Goal: Task Accomplishment & Management: Manage account settings

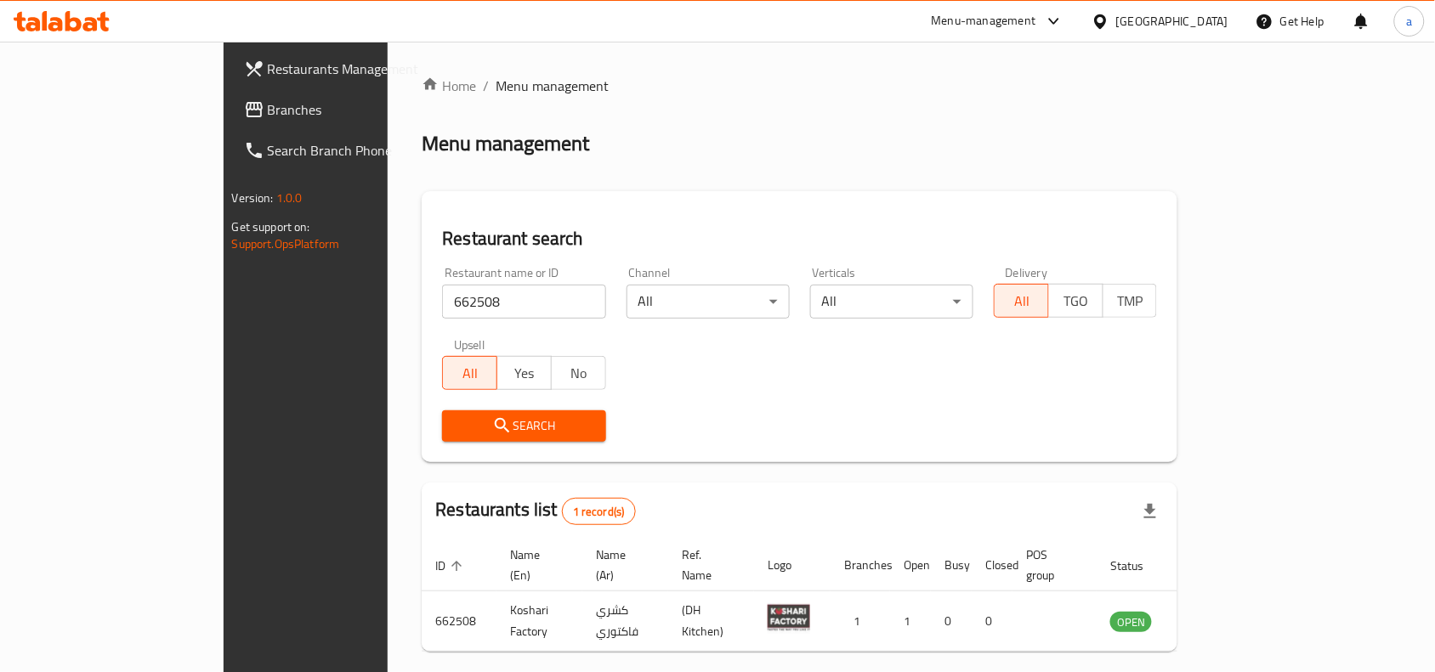
click at [268, 108] on span "Branches" at bounding box center [359, 109] width 182 height 20
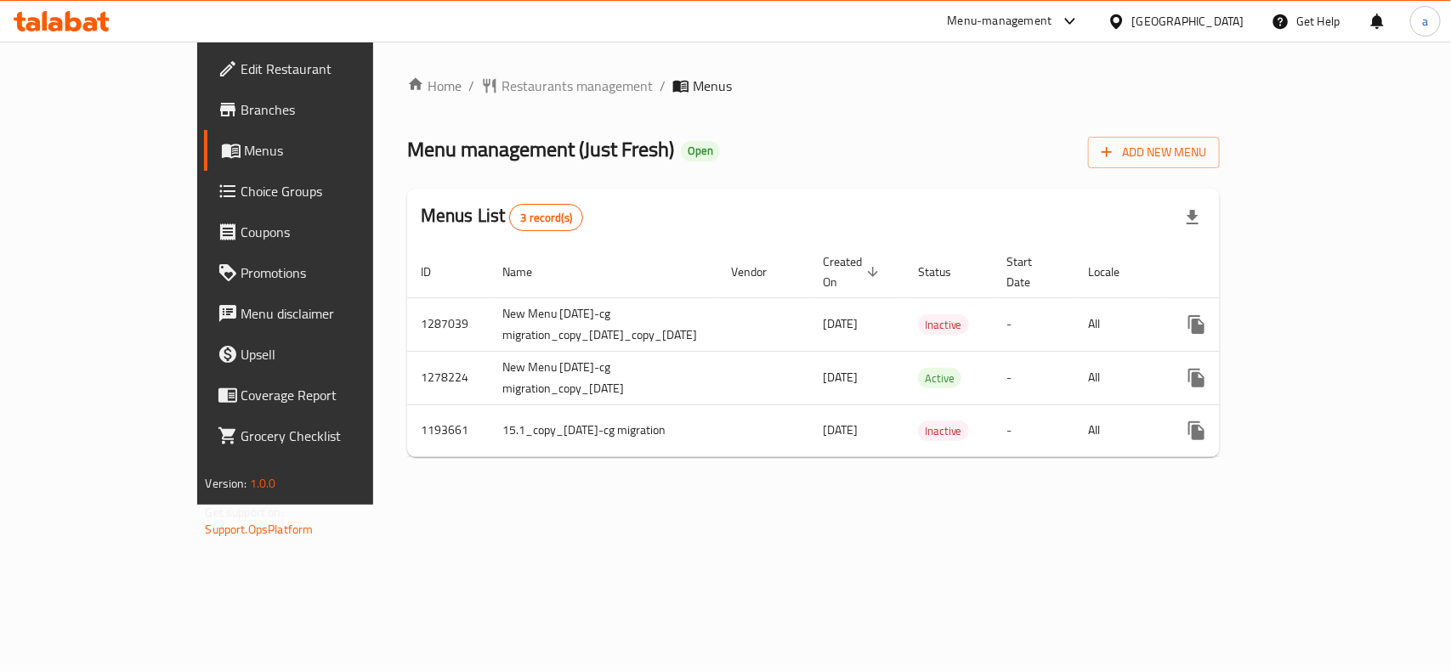
click at [241, 195] on span "Choice Groups" at bounding box center [333, 191] width 184 height 20
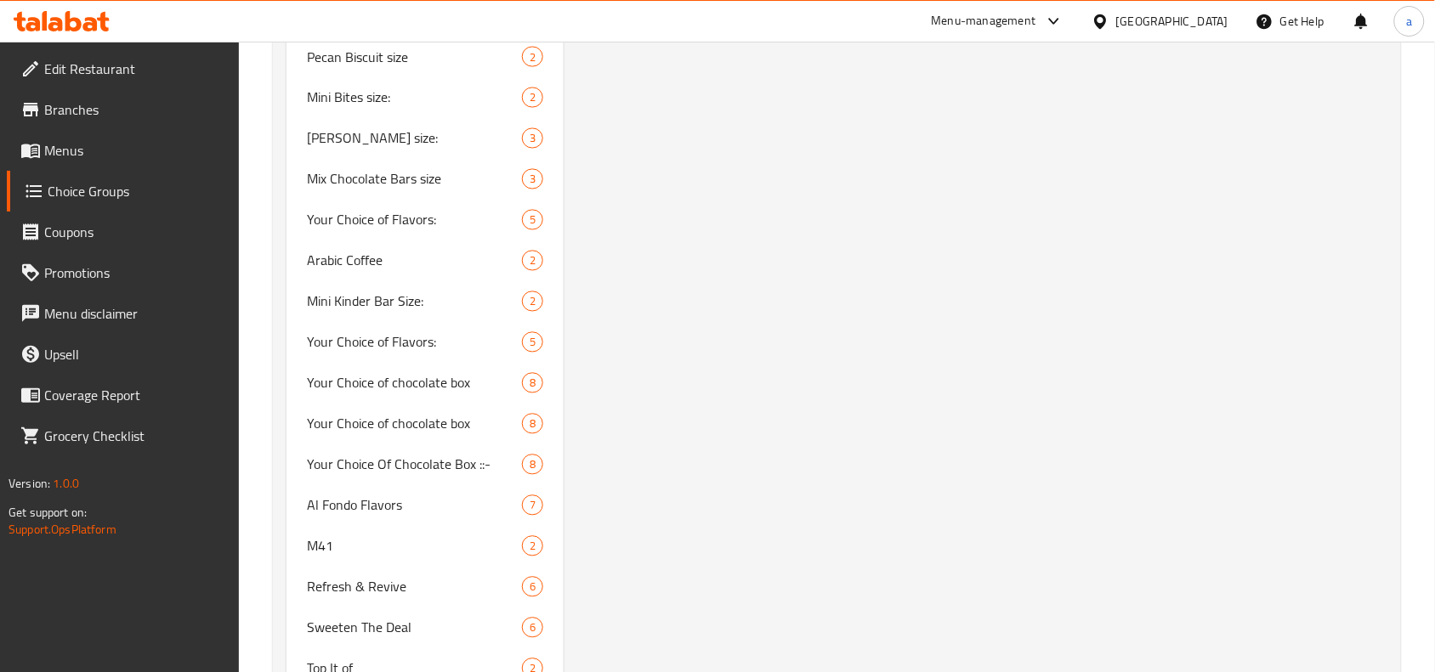
scroll to position [2974, 0]
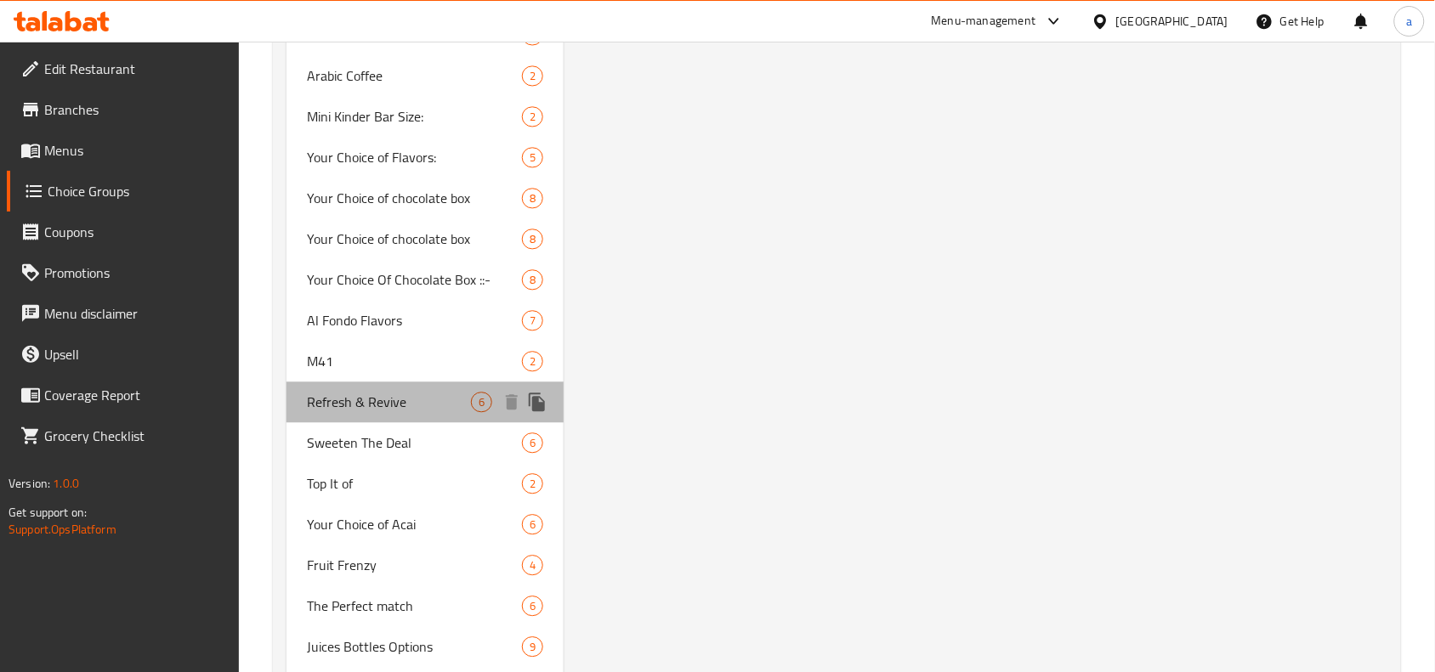
click at [359, 393] on div "Refresh & Revive 6" at bounding box center [424, 402] width 277 height 41
type input "Refresh & Revive"
type input "تحديث وإحياء"
type input "0"
type input "6"
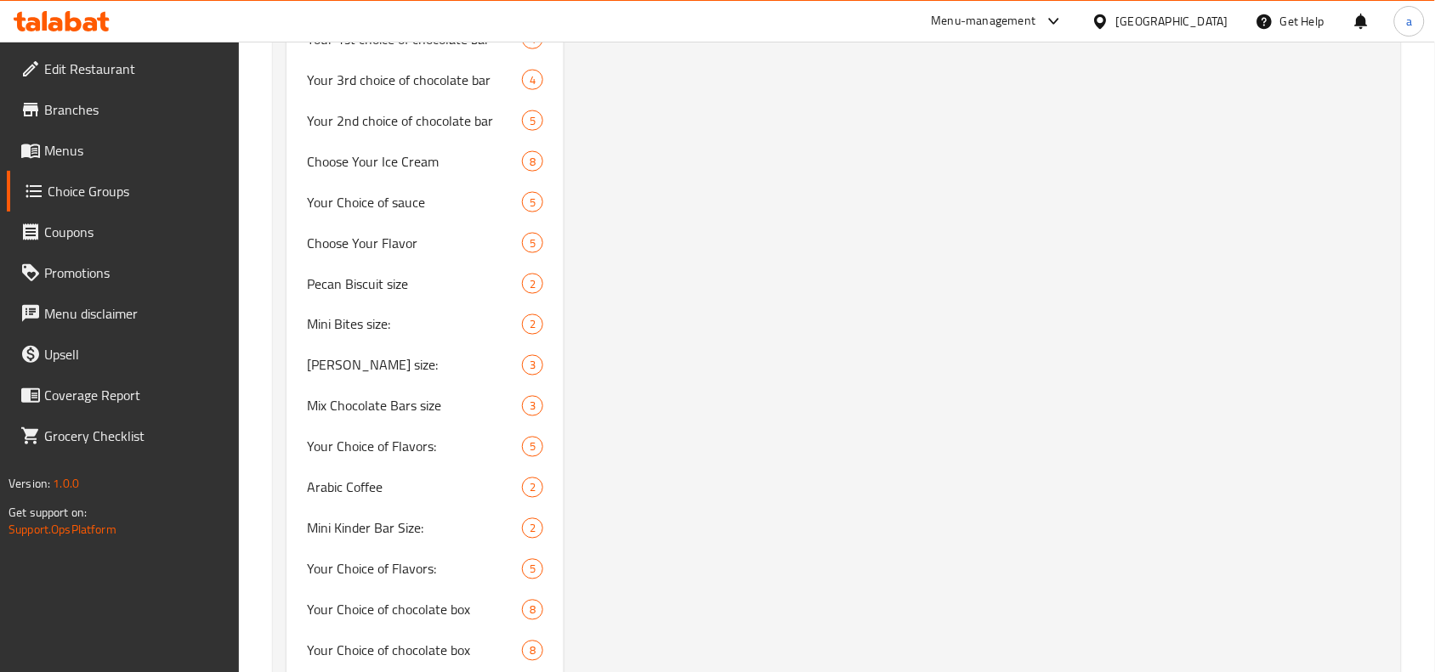
scroll to position [3150, 0]
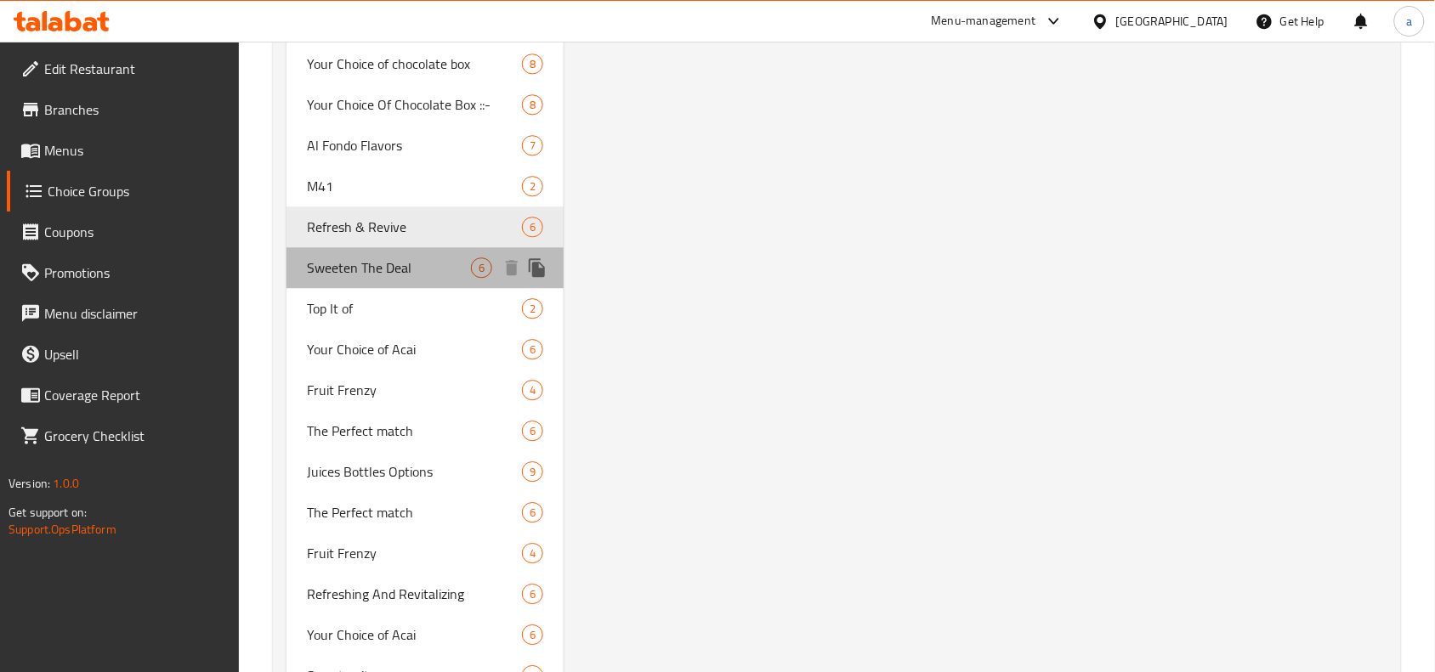
click at [340, 260] on div "Sweeten The Deal 6" at bounding box center [424, 267] width 277 height 41
type input "Sweeten The Deal"
type input "تحلية الصفقة"
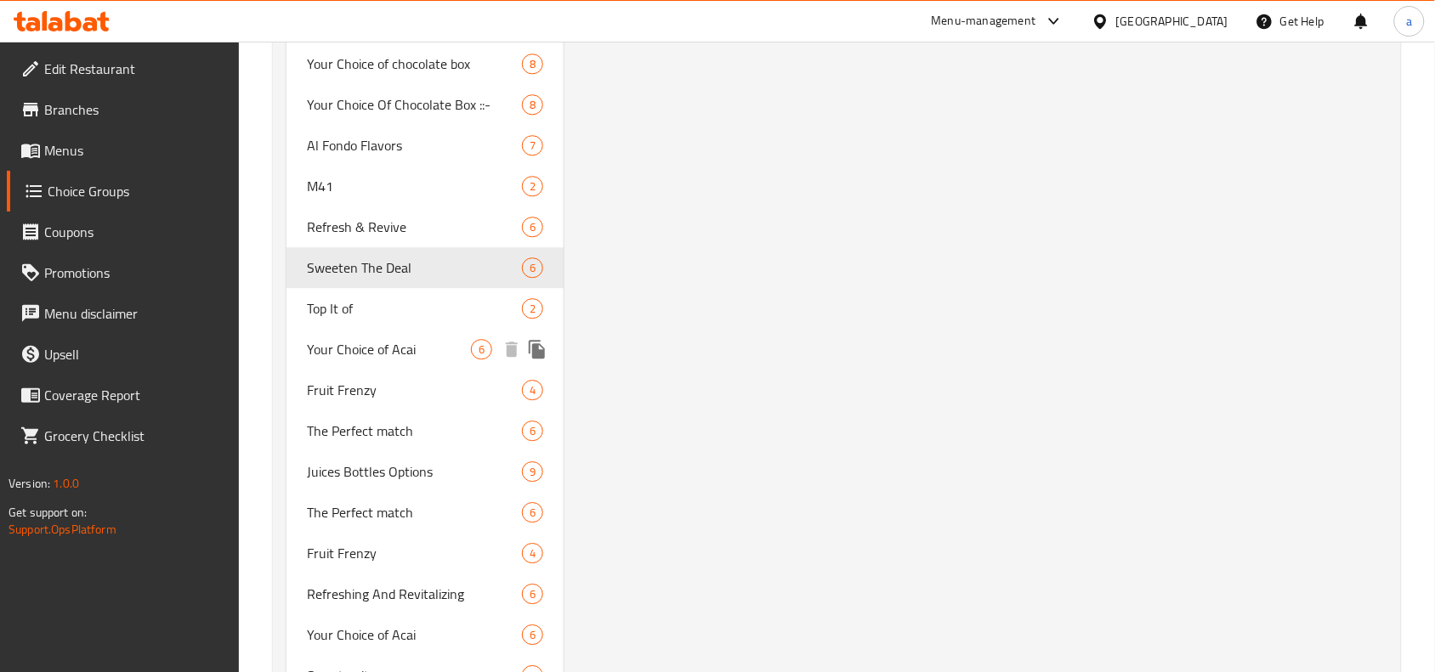
click at [340, 339] on span "Your Choice of Acai" at bounding box center [389, 349] width 164 height 20
type input "Your Choice of Acai"
type input "اختيارك من الاساي"
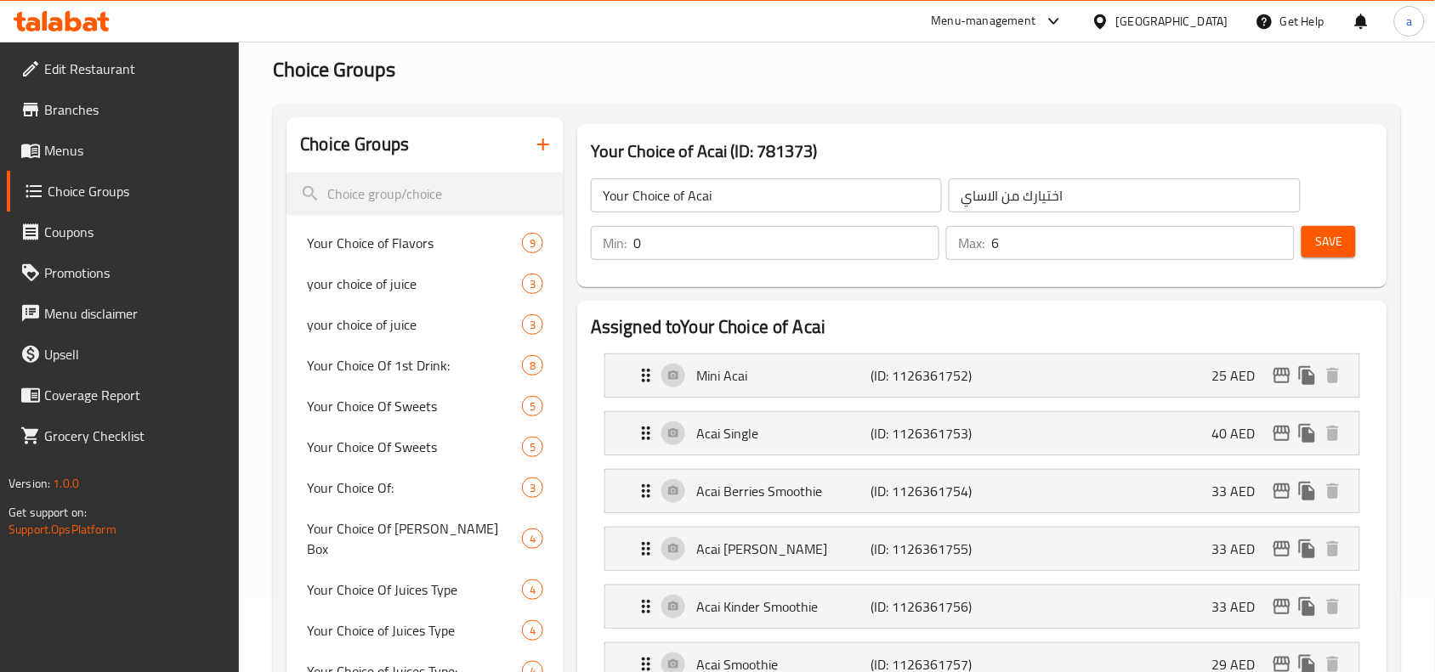
scroll to position [106, 0]
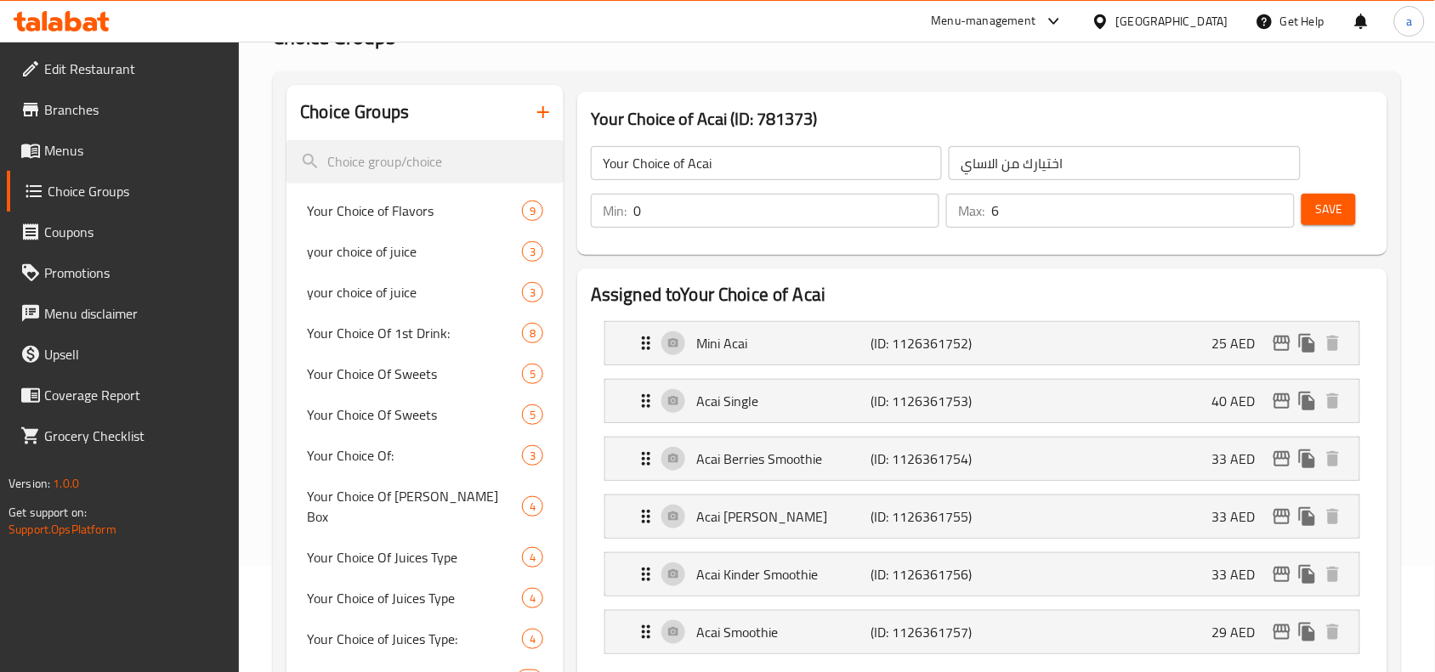
click at [604, 338] on div "Mini Acai (ID: 1126361752) 25 AED Name (En) Mini Acai Name (En) Name (Ar) ميني …" at bounding box center [982, 343] width 756 height 44
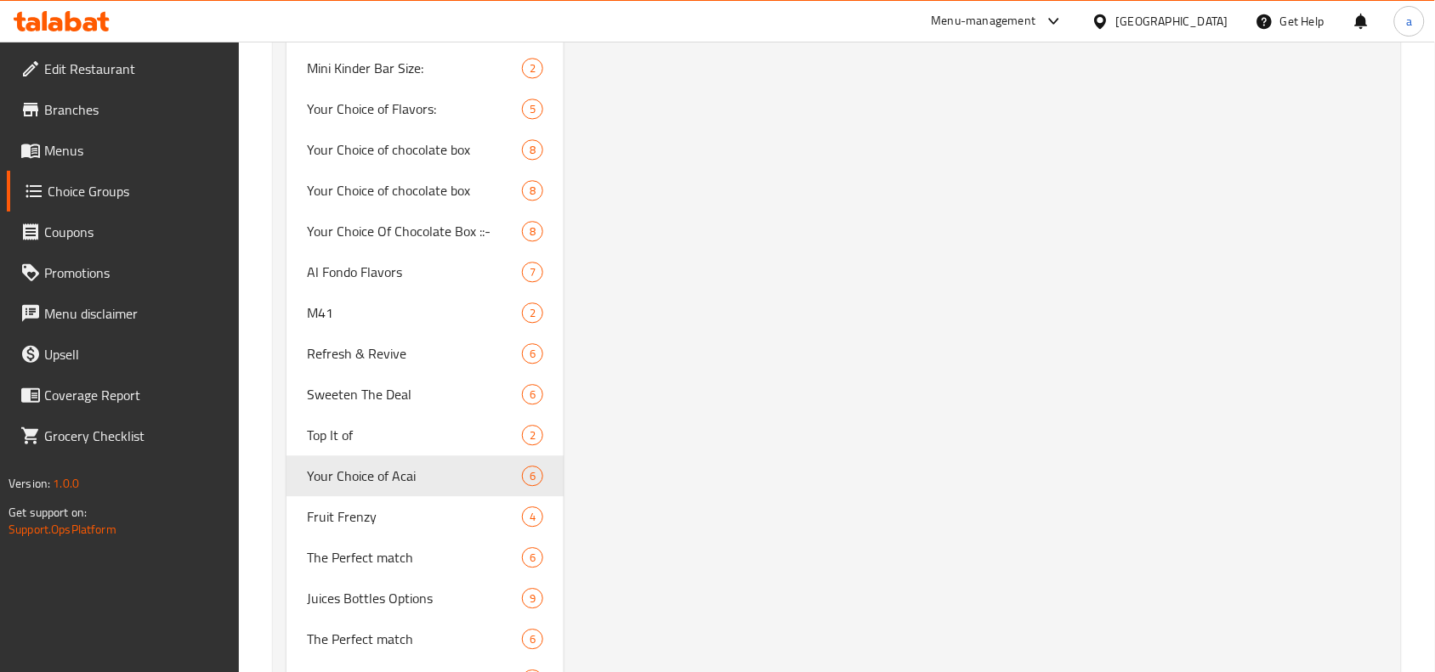
scroll to position [3043, 0]
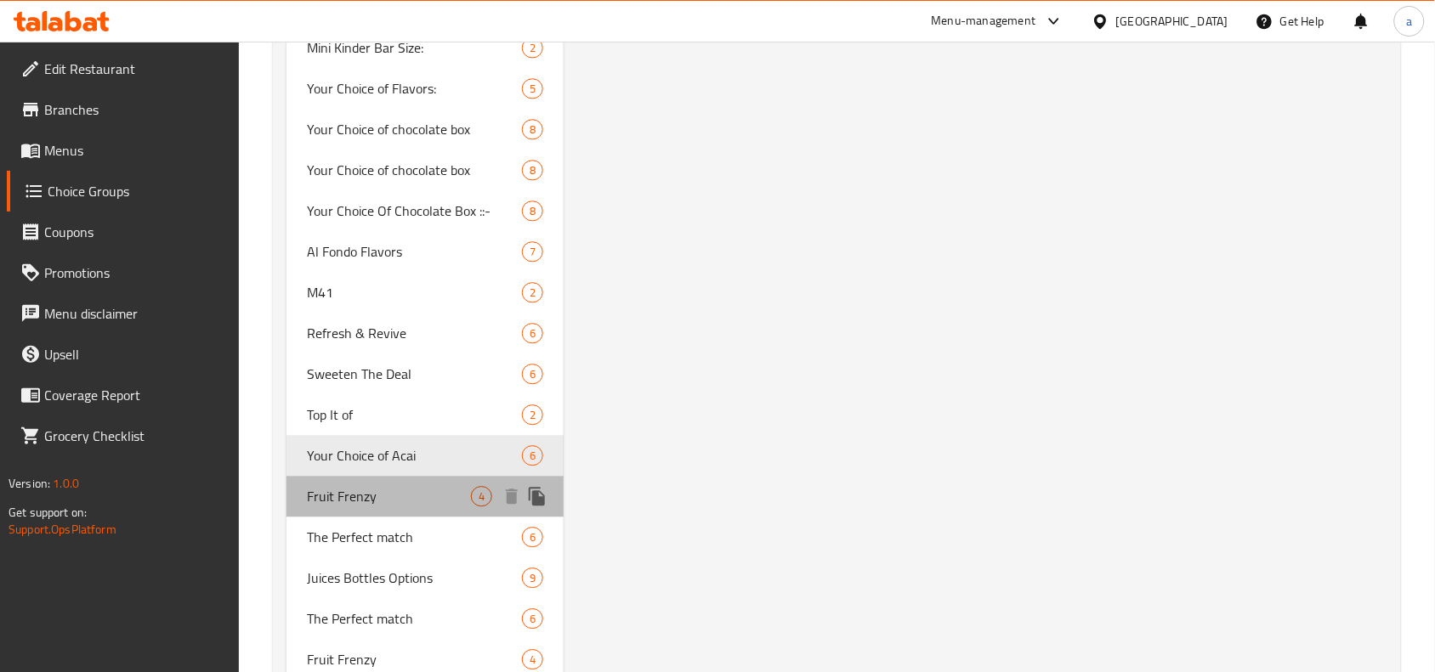
click at [357, 486] on span "Fruit Frenzy" at bounding box center [389, 496] width 164 height 20
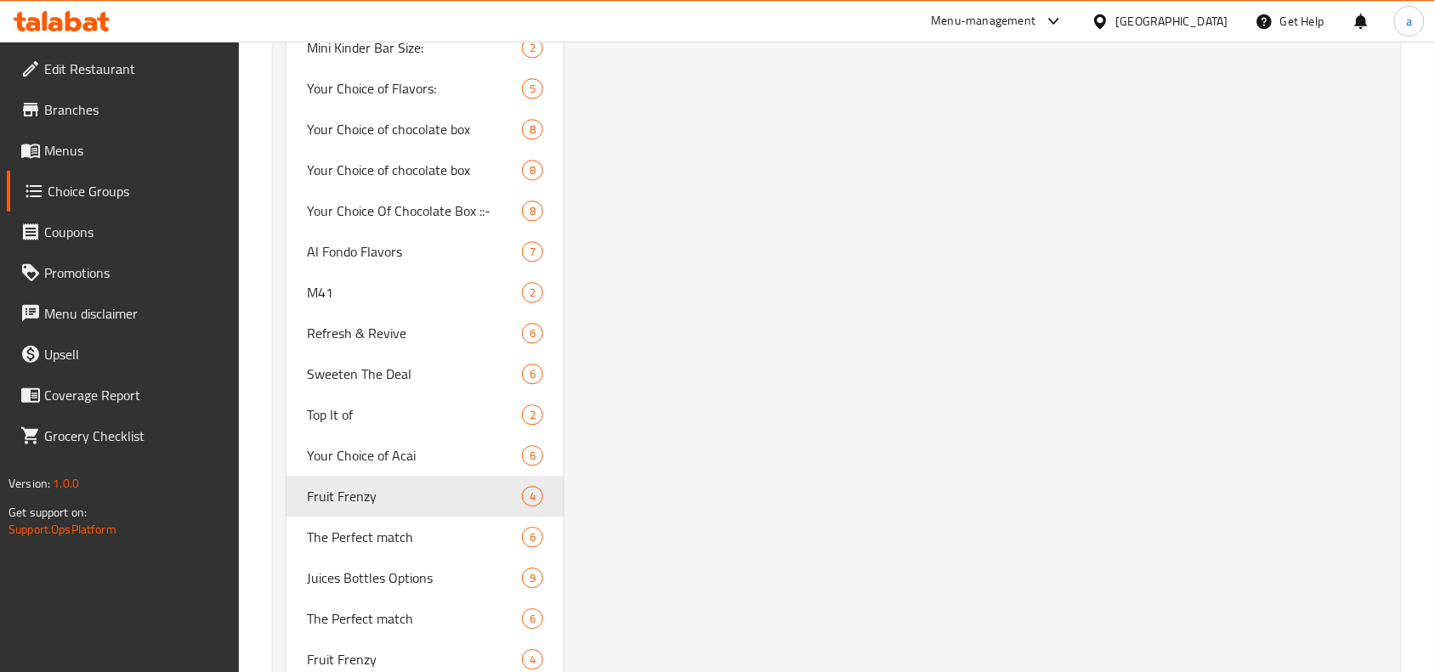
type input "Fruit Frenzy"
type input "انتعاش الفواكة"
type input "4"
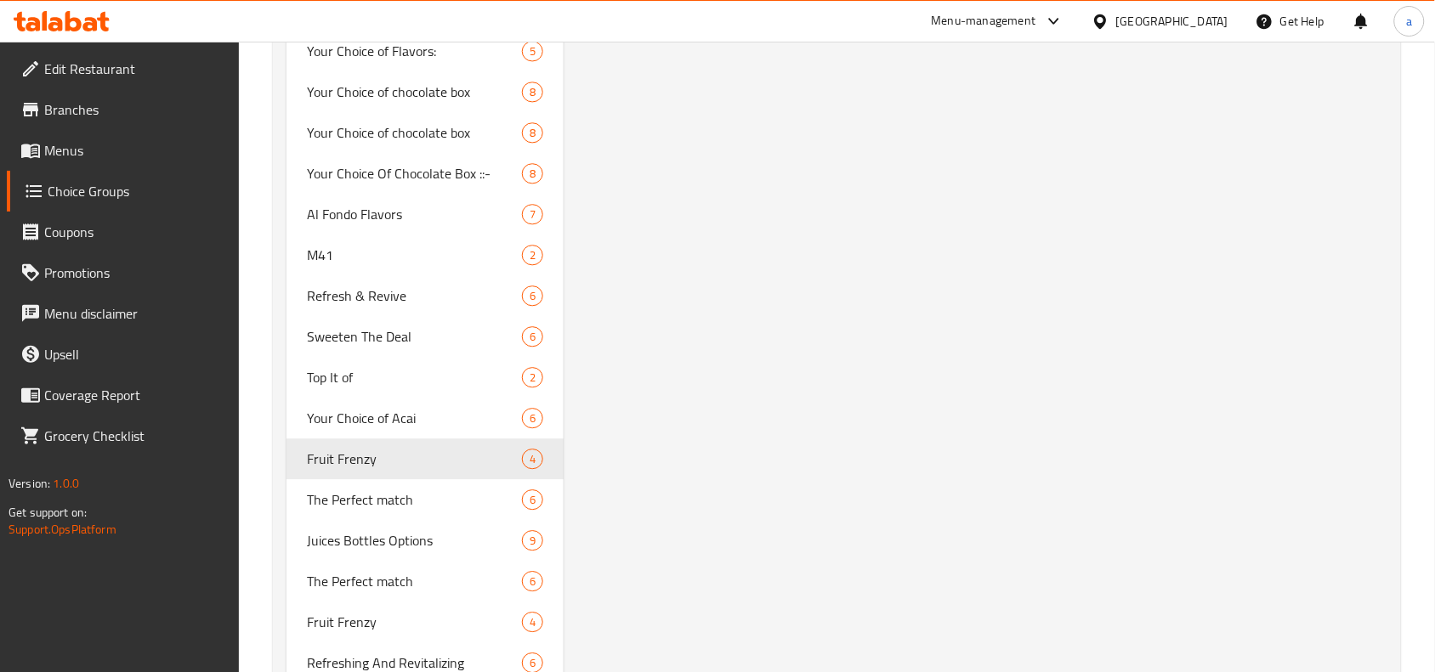
scroll to position [3150, 0]
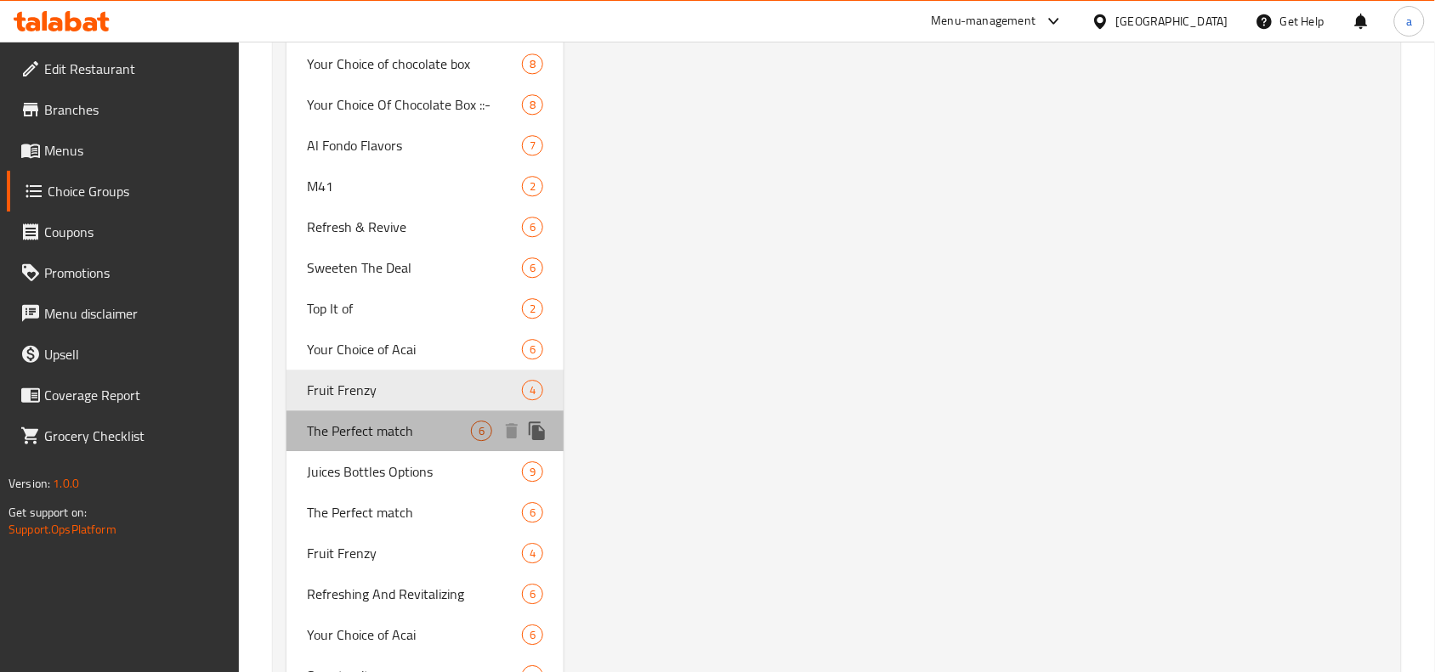
click at [382, 421] on span "The Perfect match" at bounding box center [389, 431] width 164 height 20
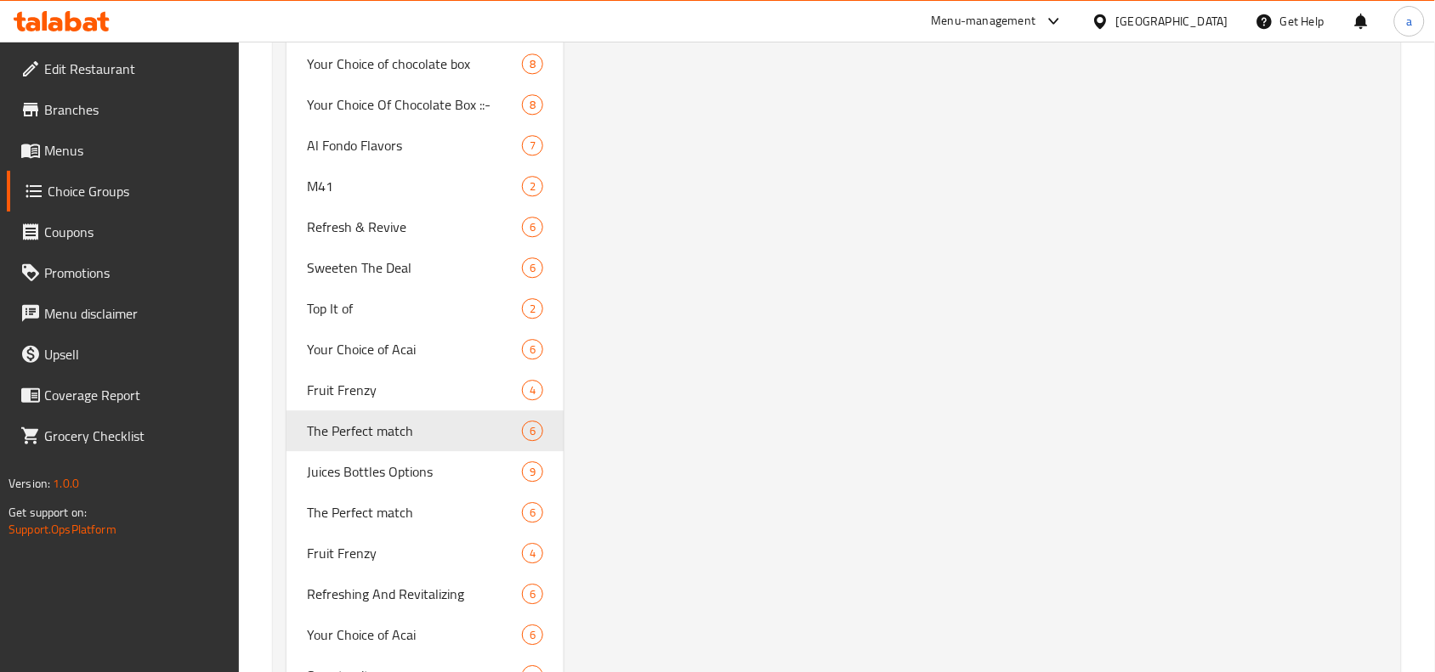
type input "The Perfect match"
type input "التطابق المثالي"
type input "6"
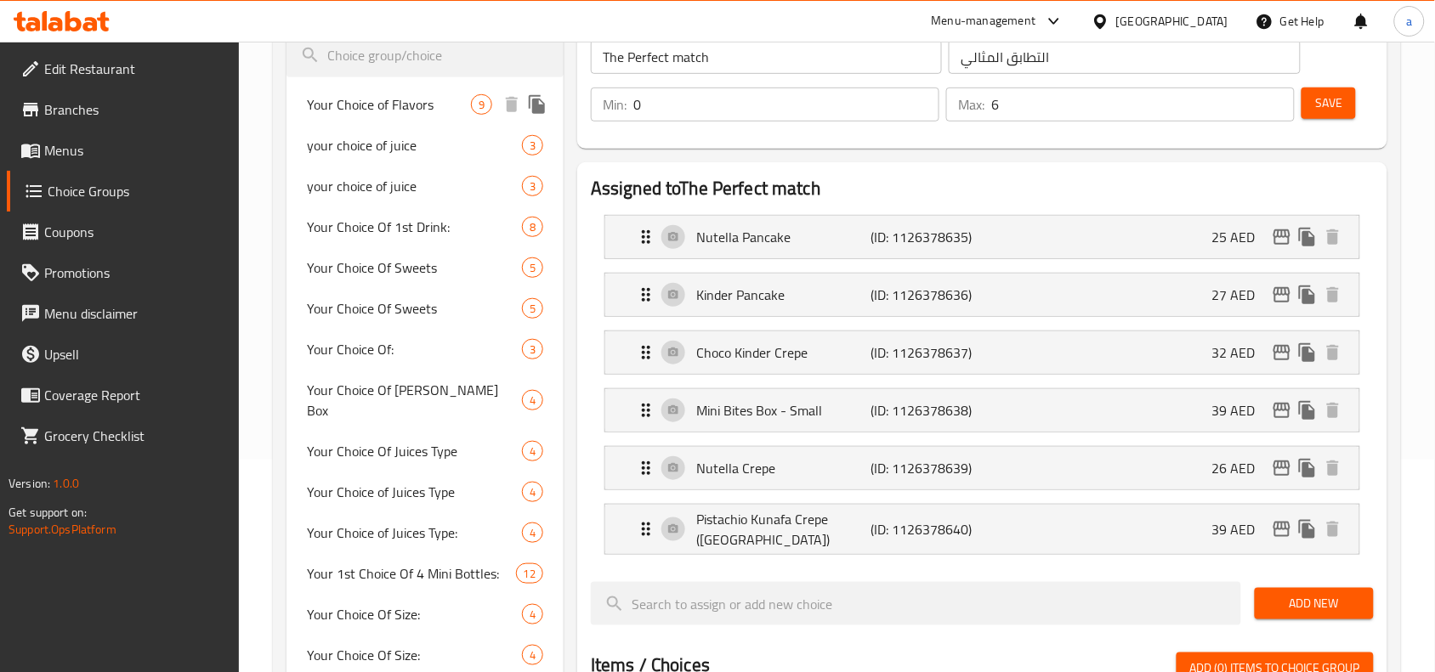
scroll to position [0, 0]
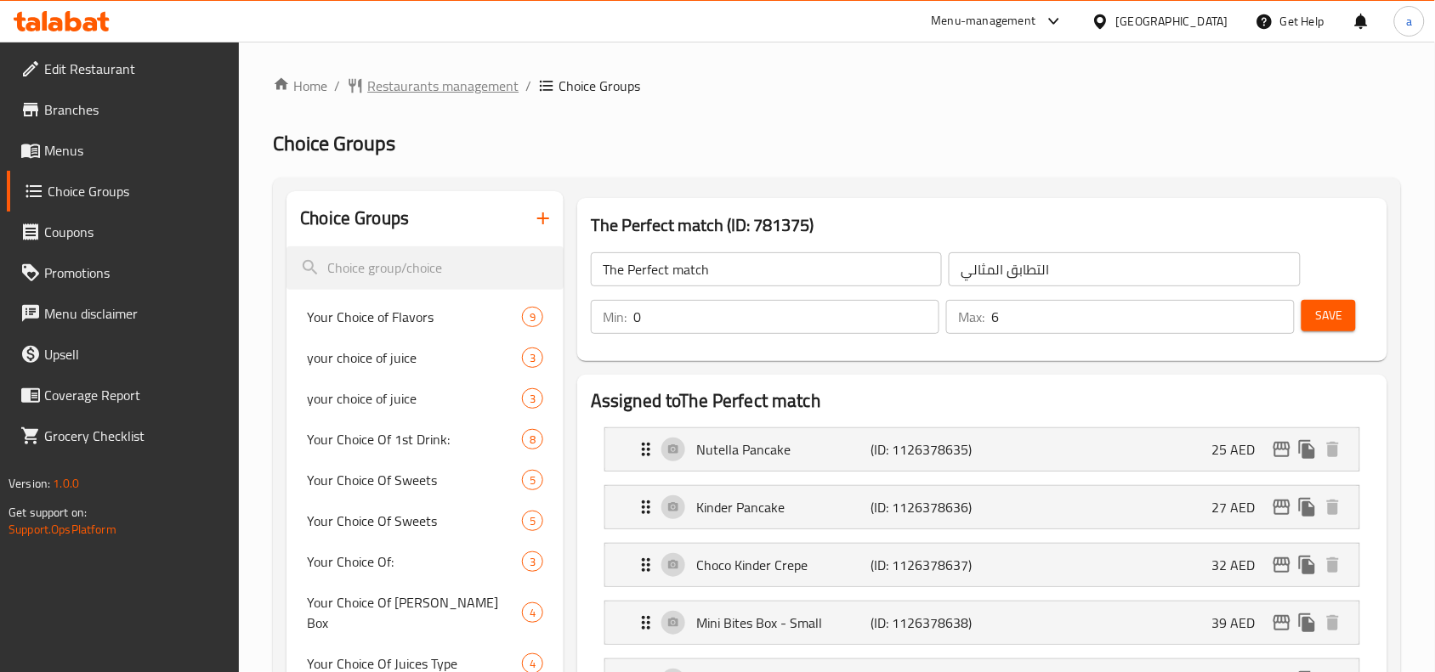
click at [443, 83] on span "Restaurants management" at bounding box center [442, 86] width 151 height 20
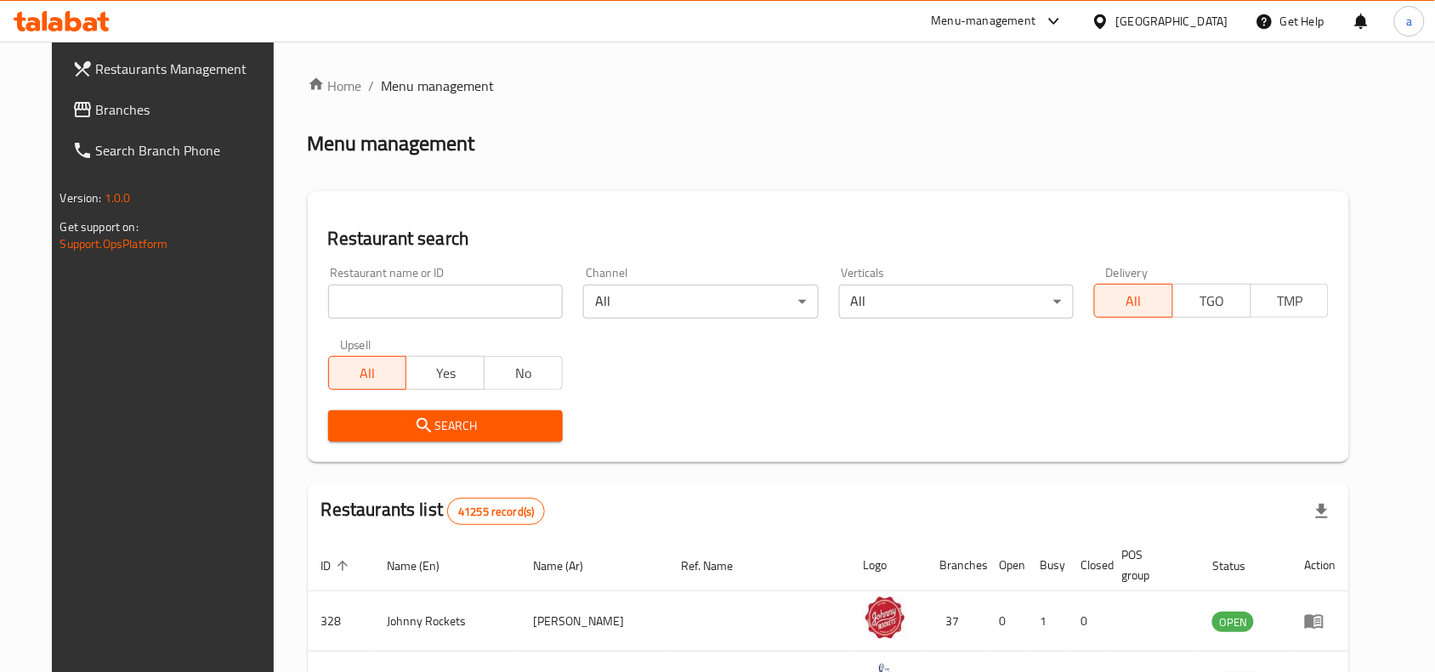
click at [177, 117] on span "Branches" at bounding box center [187, 109] width 182 height 20
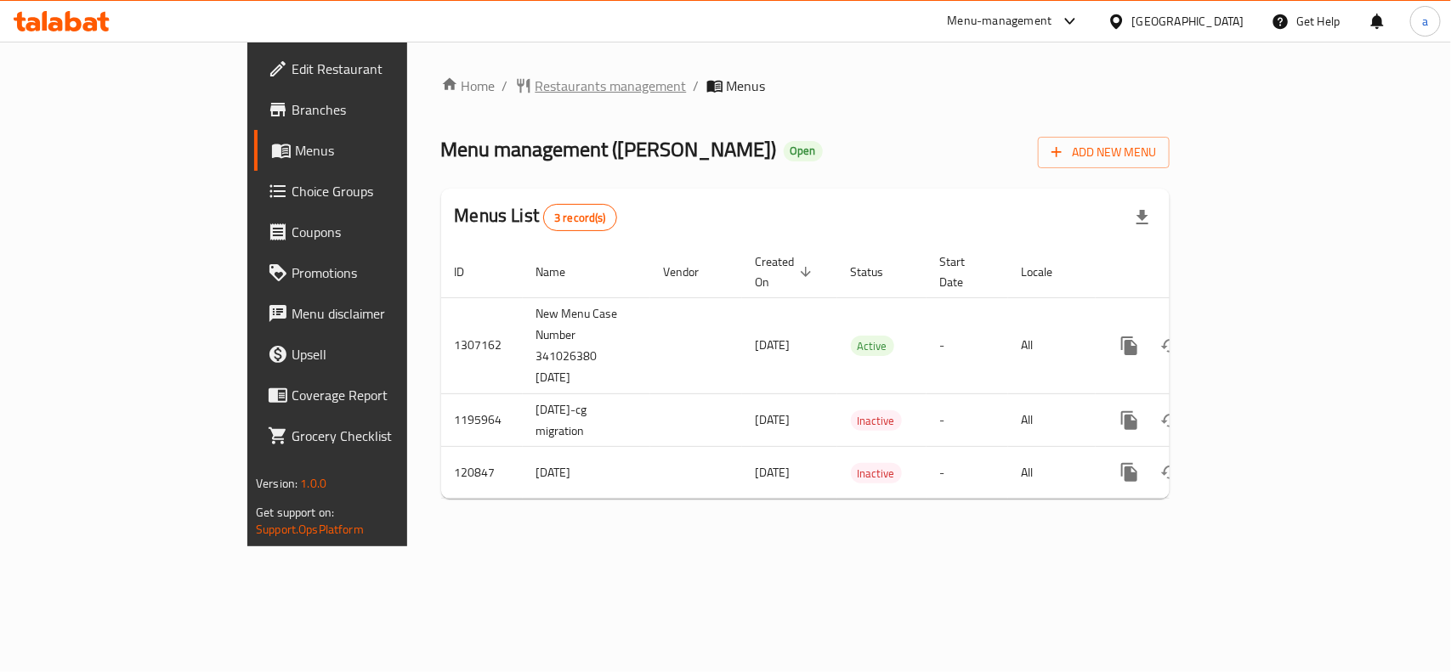
drag, startPoint x: 487, startPoint y: 68, endPoint x: 484, endPoint y: 96, distance: 28.2
click at [487, 66] on div "Home / Restaurants management / Menus Menu management ( Biryani Aroma ) Open Ad…" at bounding box center [805, 294] width 796 height 505
click at [484, 99] on div "Home / Restaurants management / Menus Menu management ( Biryani Aroma ) Open Ad…" at bounding box center [805, 294] width 728 height 437
click at [535, 86] on span "Restaurants management" at bounding box center [610, 86] width 151 height 20
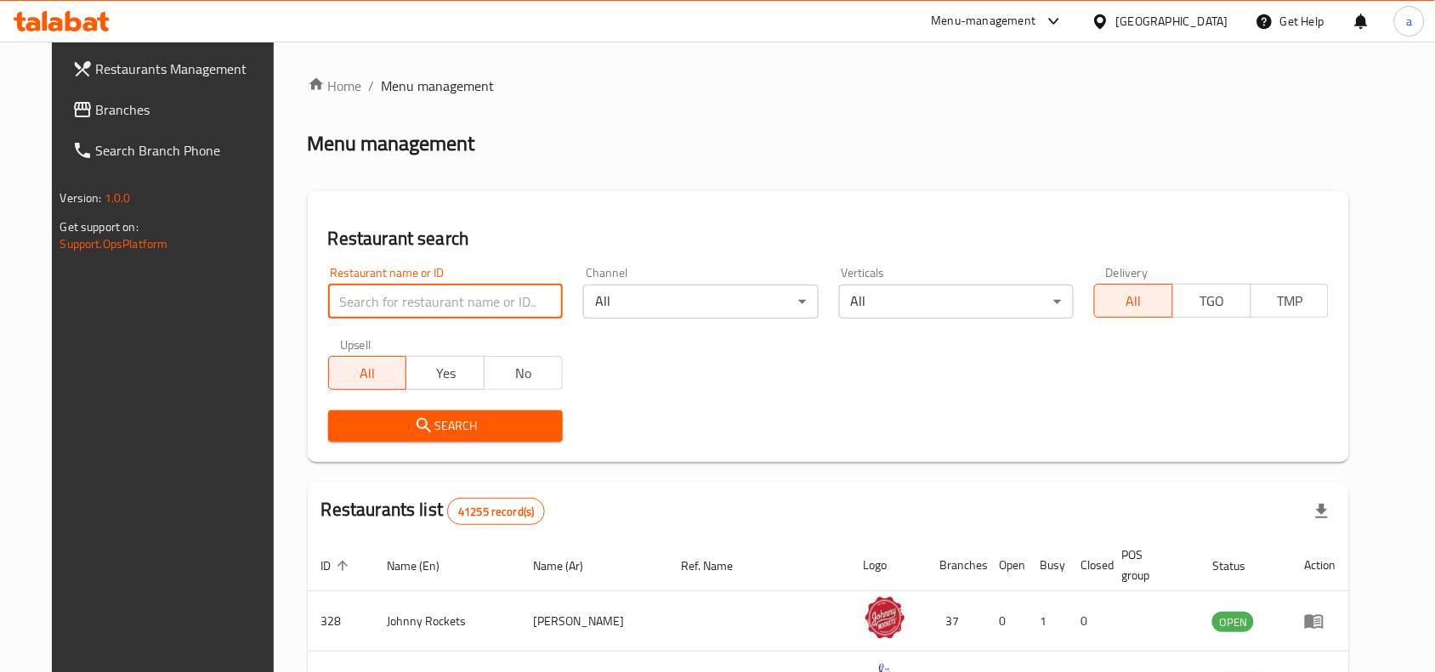
click at [419, 299] on input "search" at bounding box center [445, 302] width 235 height 34
paste input "607081"
type input "607081"
click button "Search" at bounding box center [445, 425] width 235 height 31
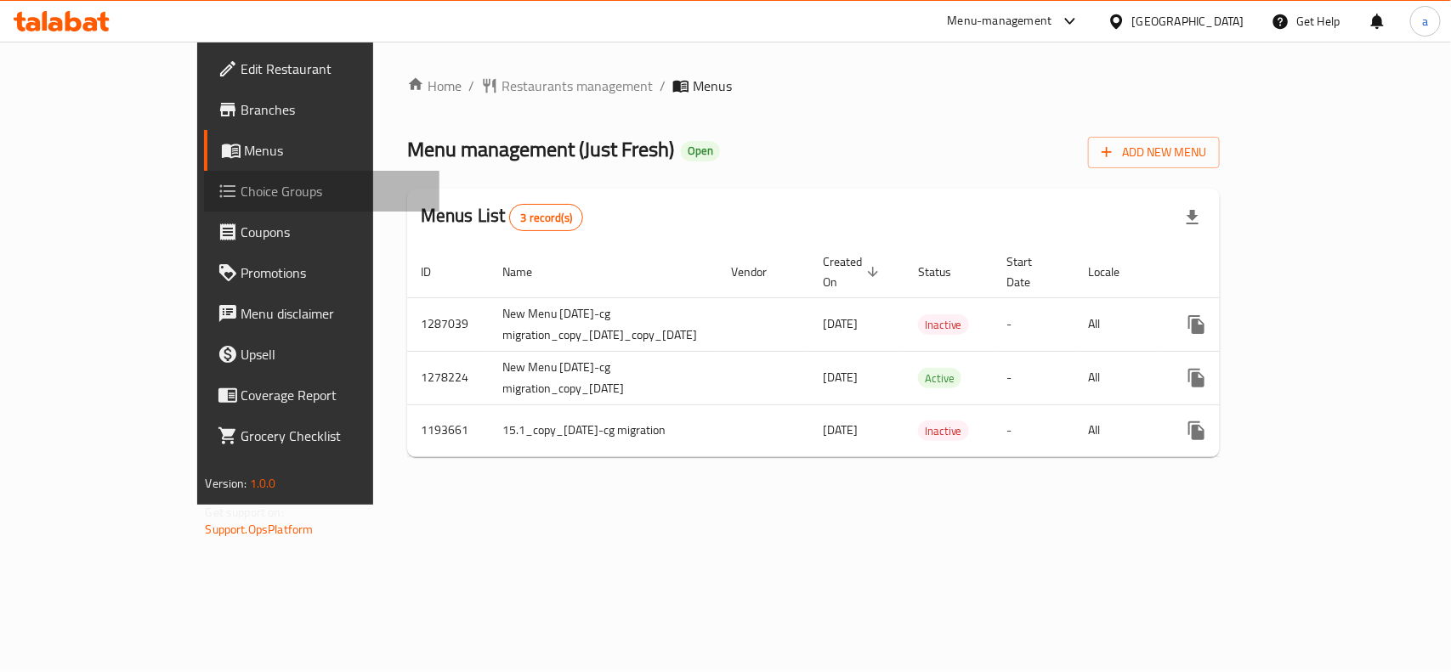
click at [241, 181] on span "Choice Groups" at bounding box center [333, 191] width 184 height 20
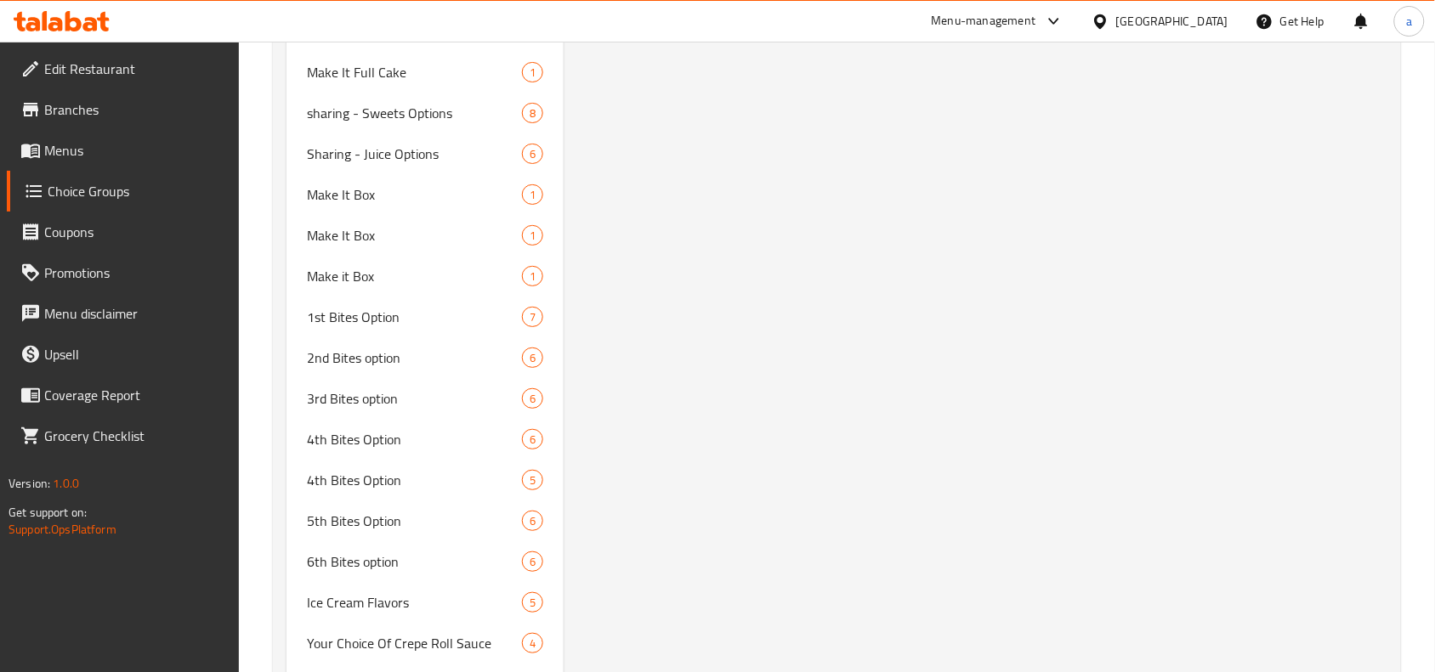
scroll to position [7755, 0]
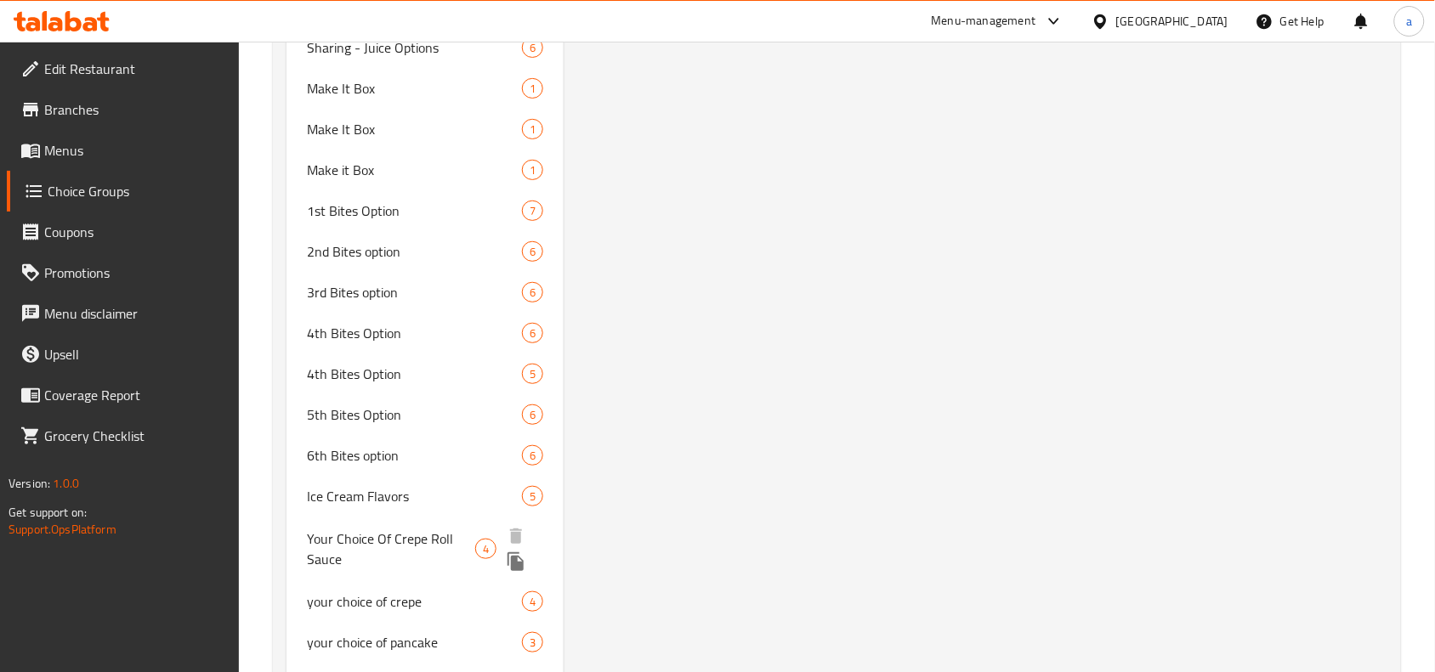
click at [315, 529] on span "Your Choice Of Crepe Roll Sauce" at bounding box center [391, 549] width 168 height 41
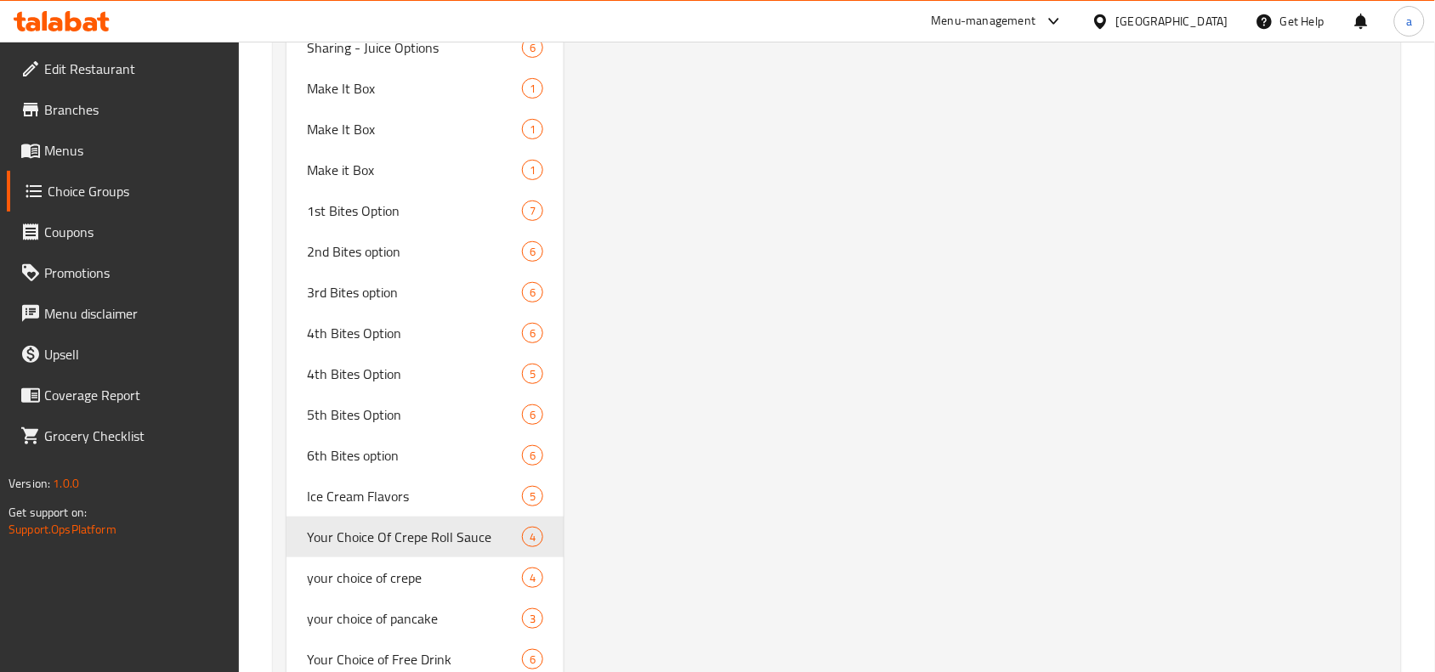
type input "Your Choice Of Crepe Roll Sauce"
type input "اختيارك من صلصة كريب رول"
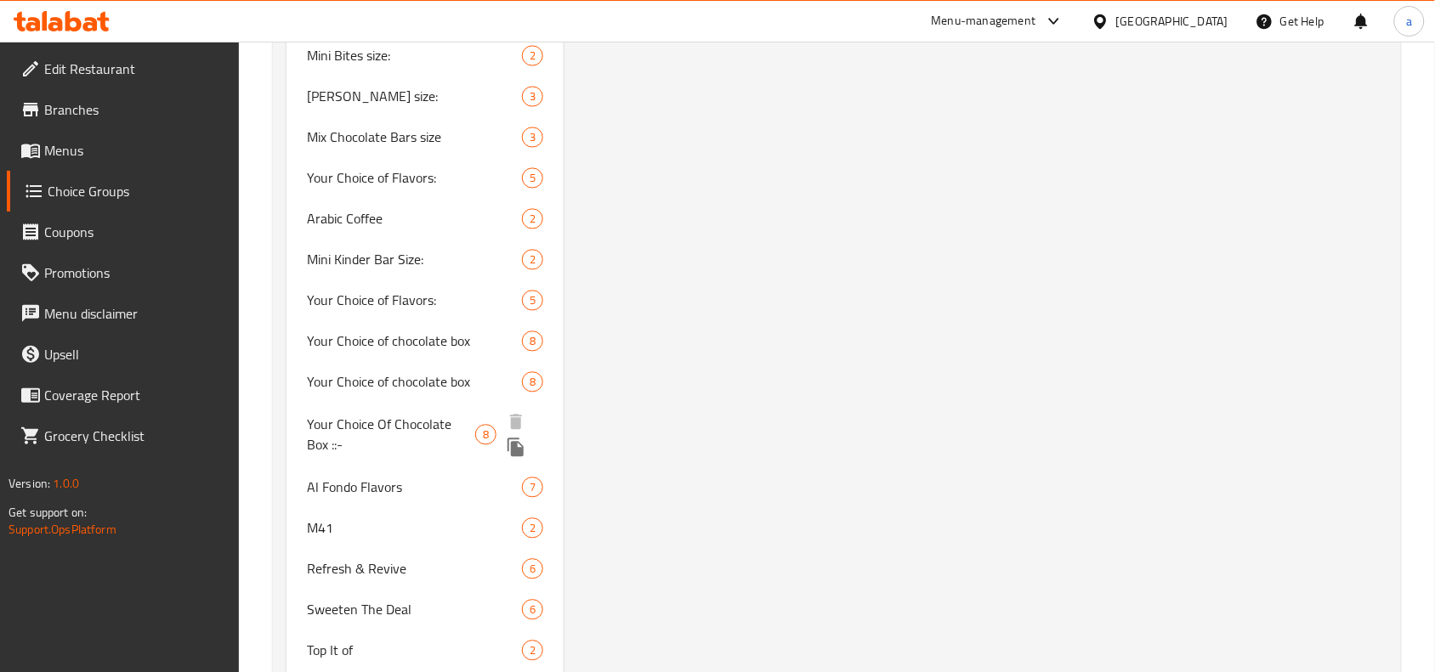
scroll to position [2868, 0]
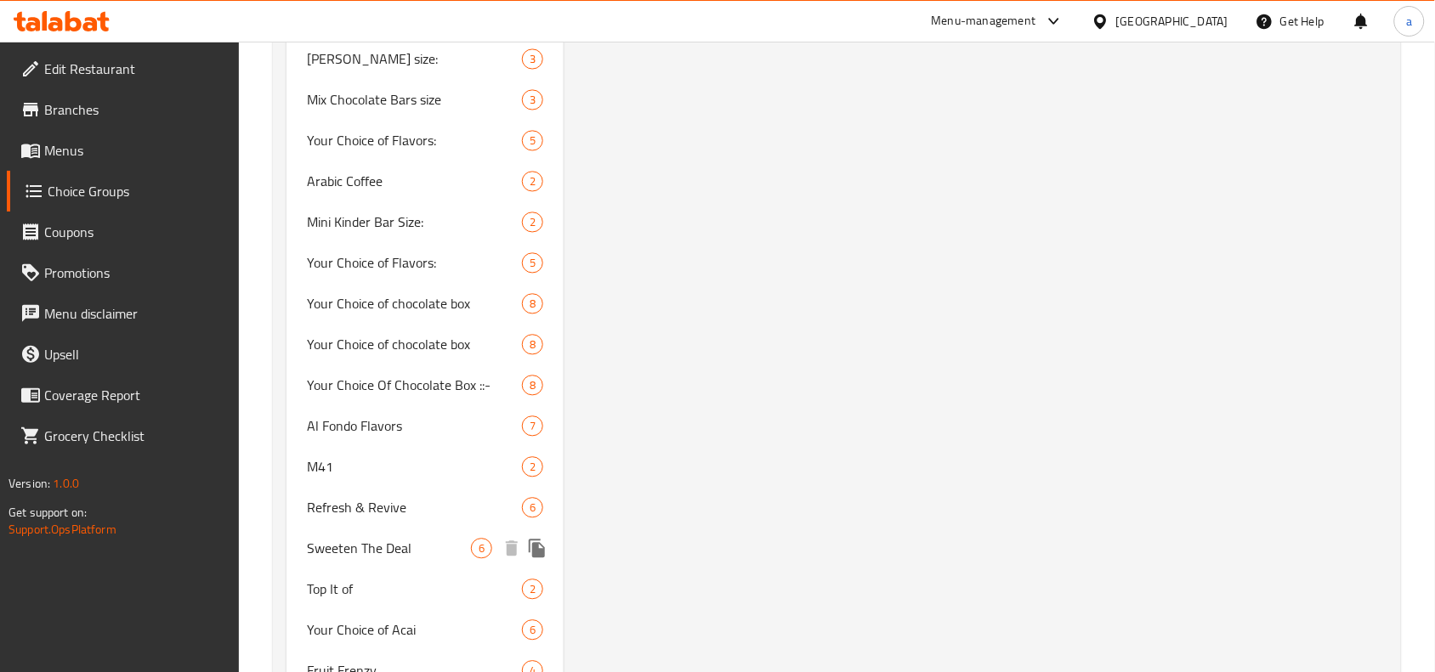
click at [354, 498] on span "Refresh & Revive" at bounding box center [414, 508] width 215 height 20
type input "Refresh & Revive"
type input "تحديث وإحياء"
type input "0"
type input "6"
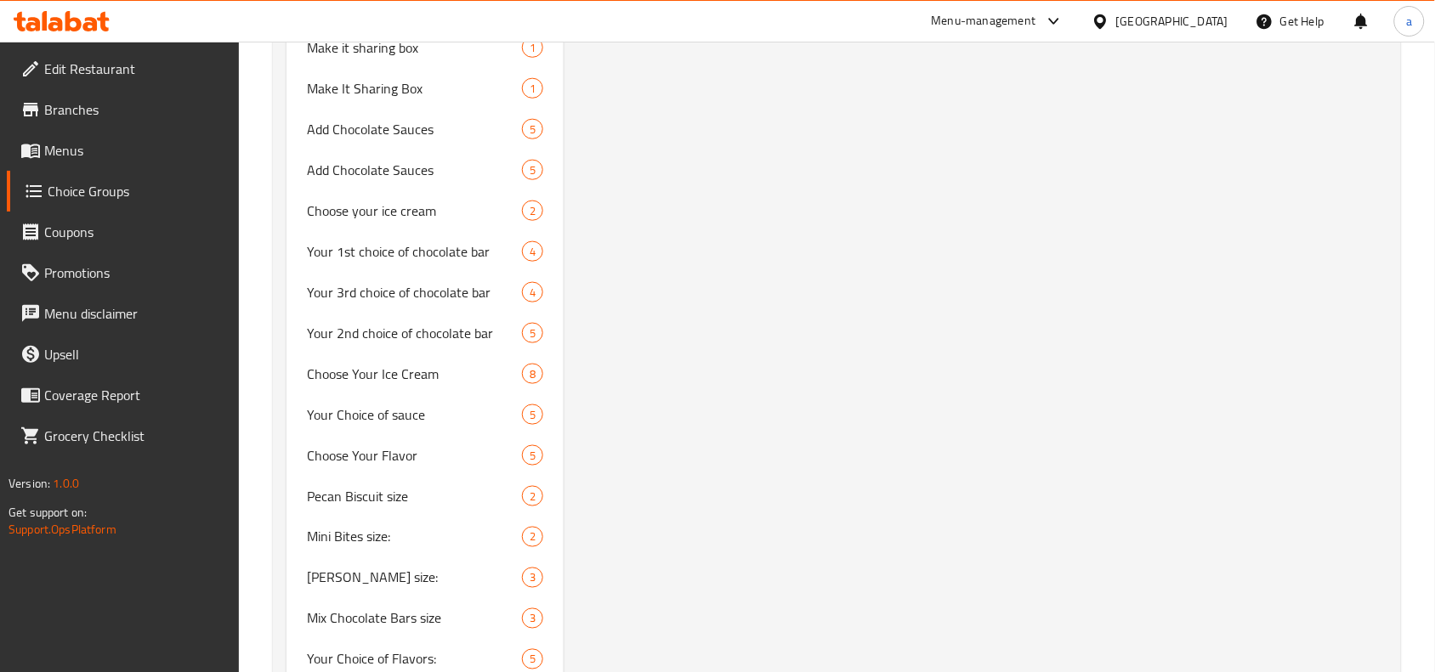
scroll to position [2937, 0]
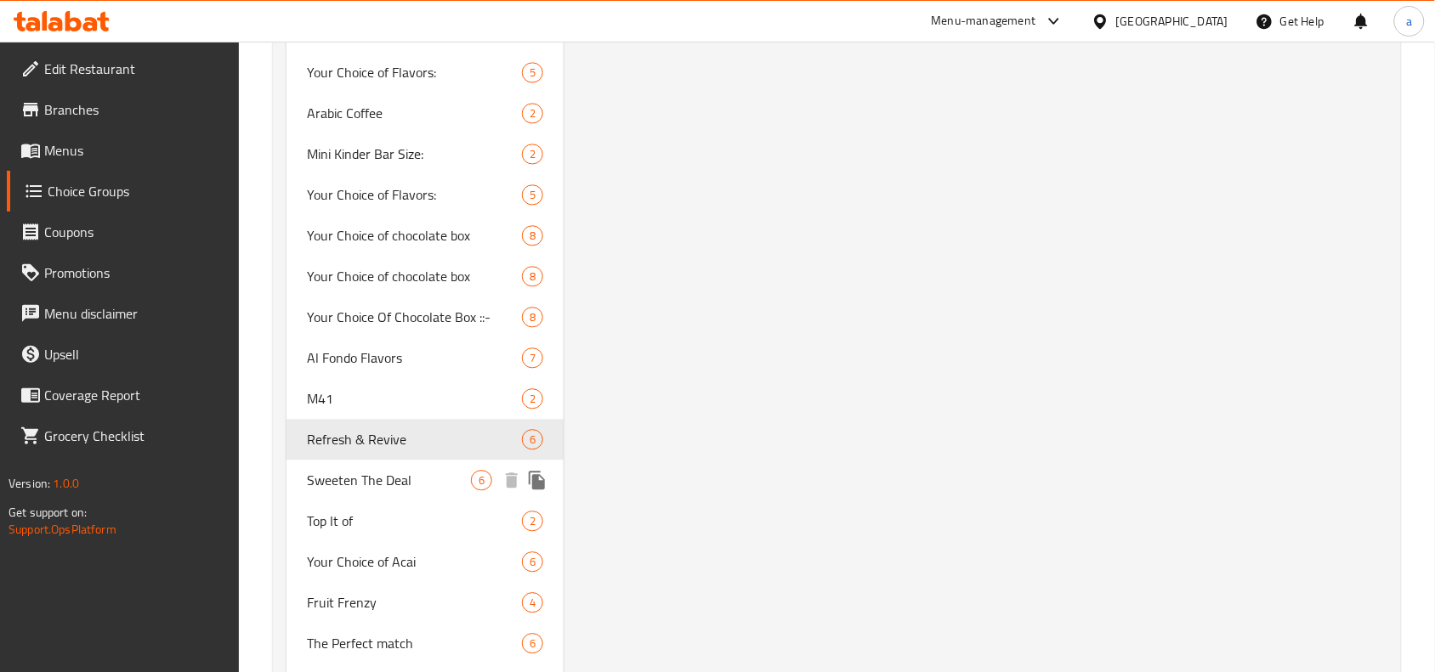
click at [349, 470] on span "Sweeten The Deal" at bounding box center [389, 480] width 164 height 20
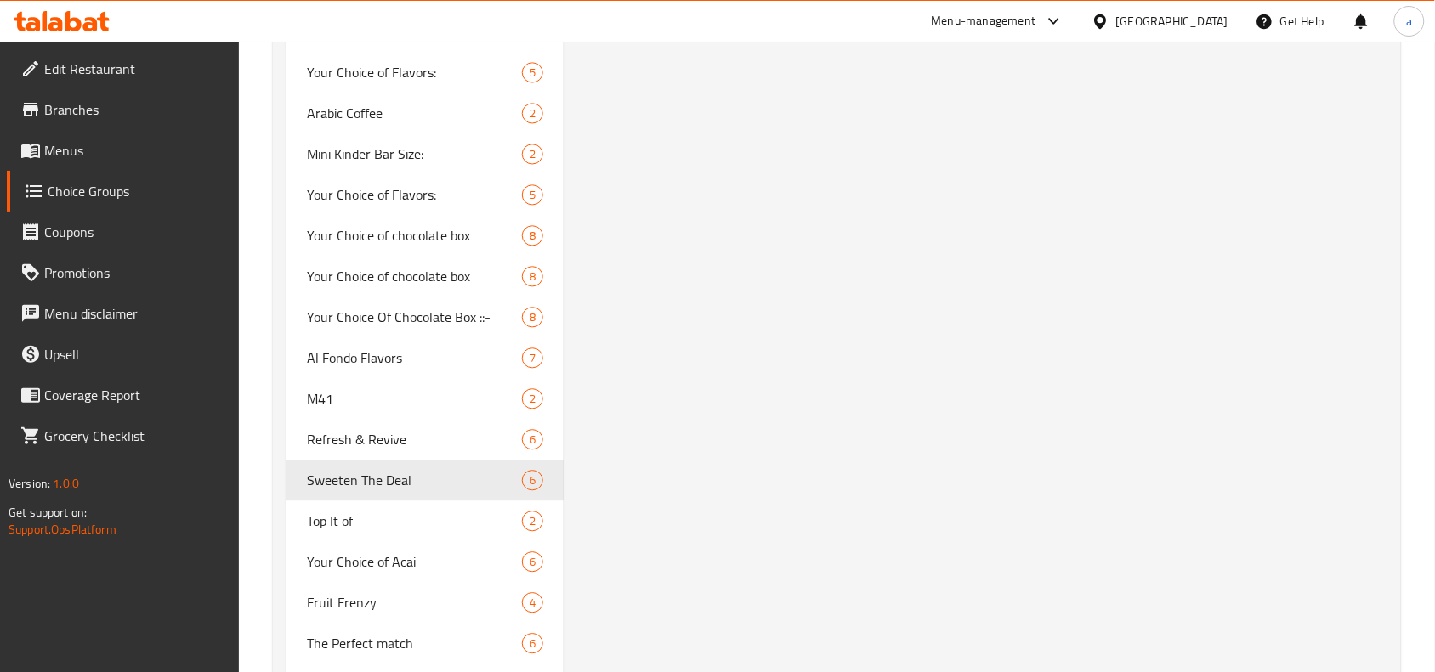
type input "Sweeten The Deal"
type input "تحلية الصفقة"
click at [354, 548] on div "Your Choice of Acai 6" at bounding box center [424, 561] width 277 height 41
type input "Your Choice of Acai"
type input "اختيارك من الاساي"
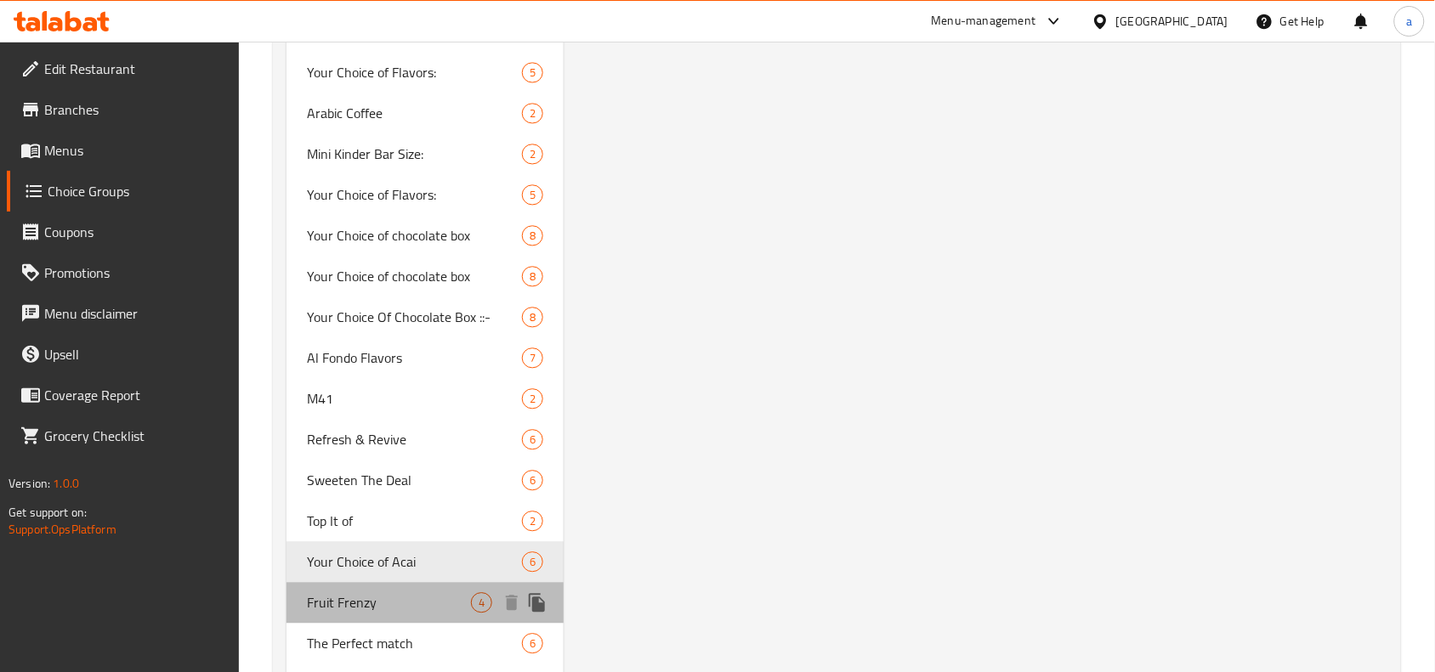
click at [341, 592] on span "Fruit Frenzy" at bounding box center [389, 602] width 164 height 20
type input "Fruit Frenzy"
type input "انتعاش الفواكة"
type input "4"
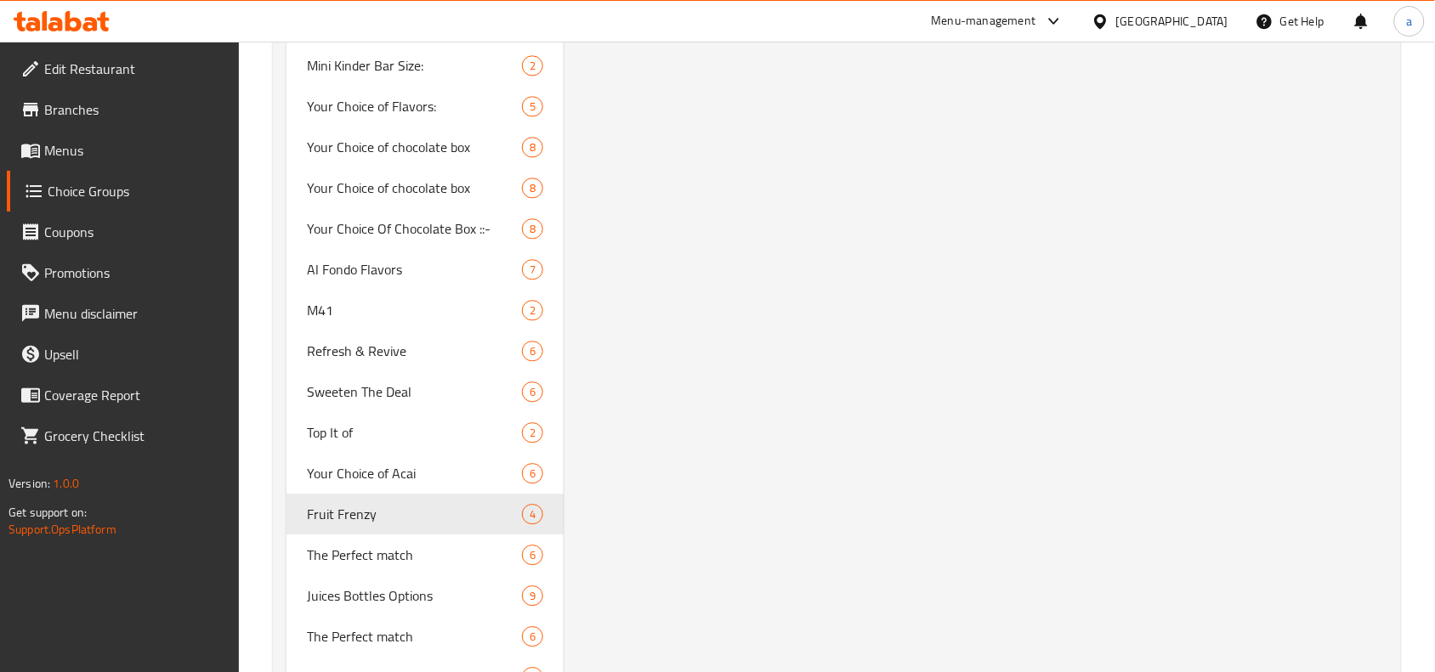
scroll to position [3043, 0]
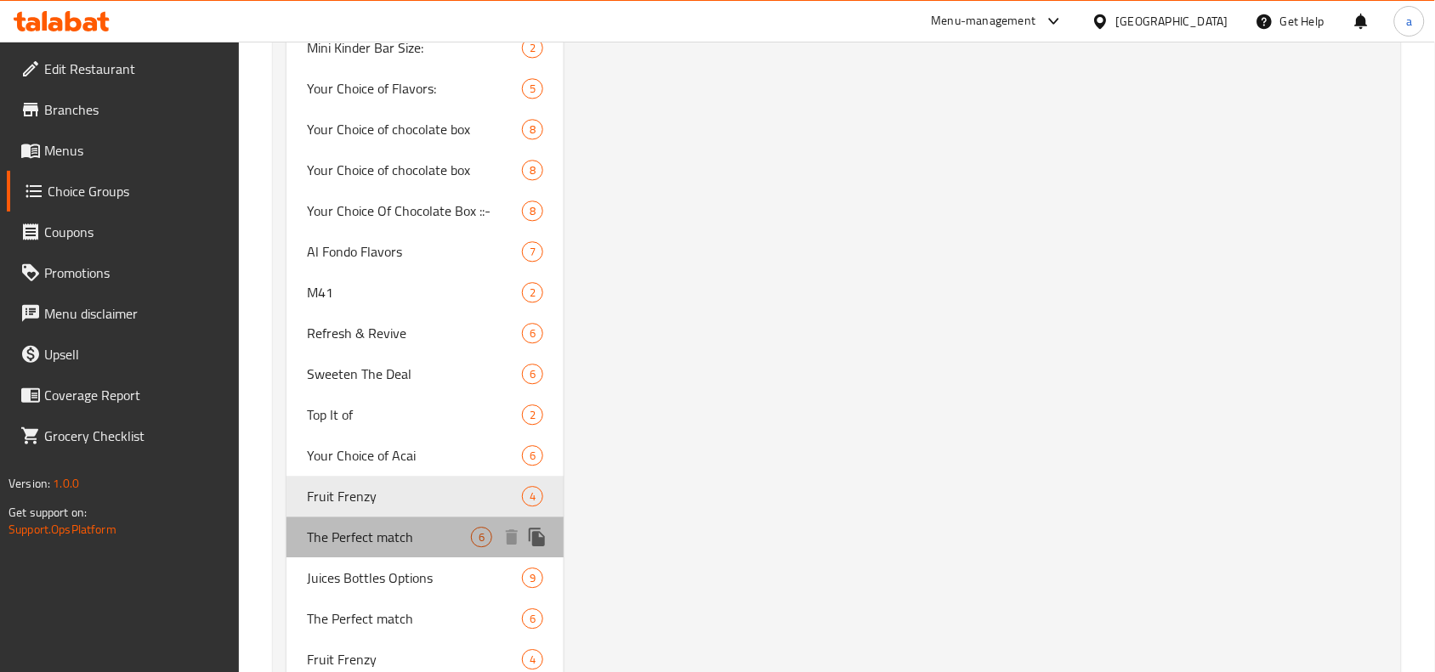
click at [354, 527] on span "The Perfect match" at bounding box center [389, 537] width 164 height 20
type input "The Perfect match"
type input "التطابق المثالي"
type input "6"
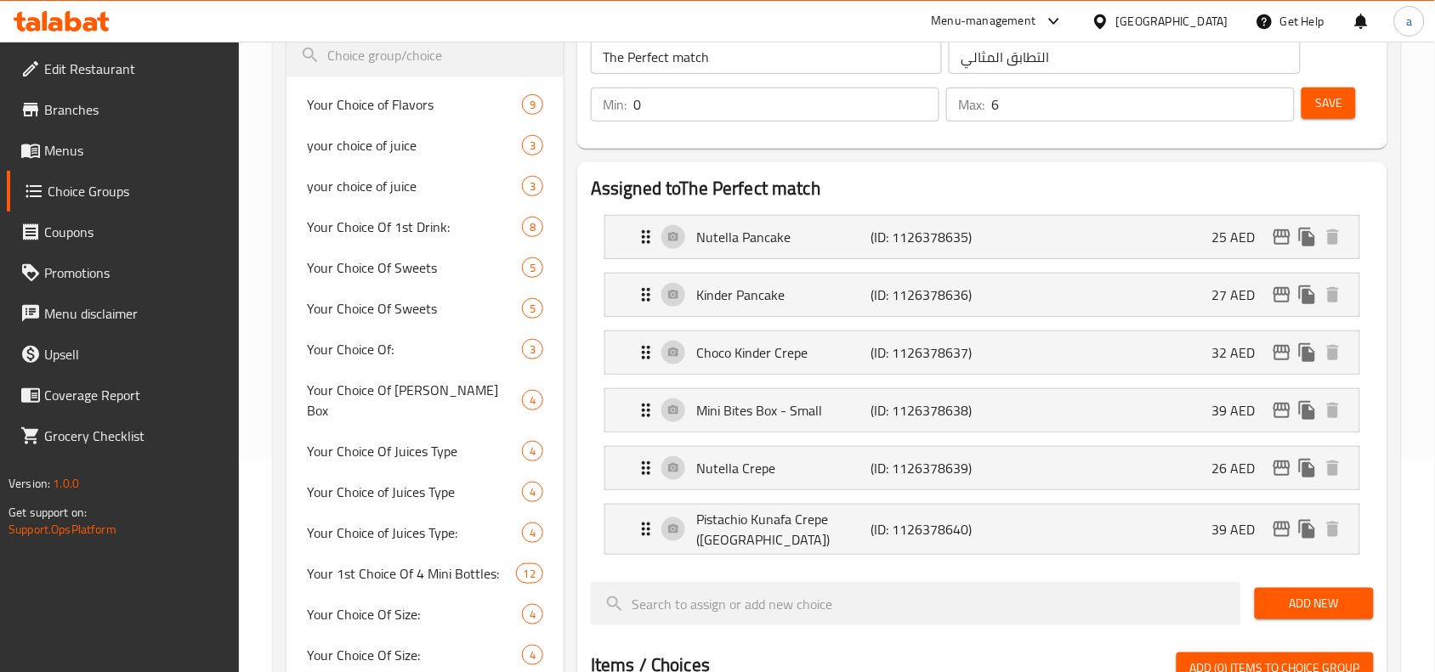
scroll to position [0, 0]
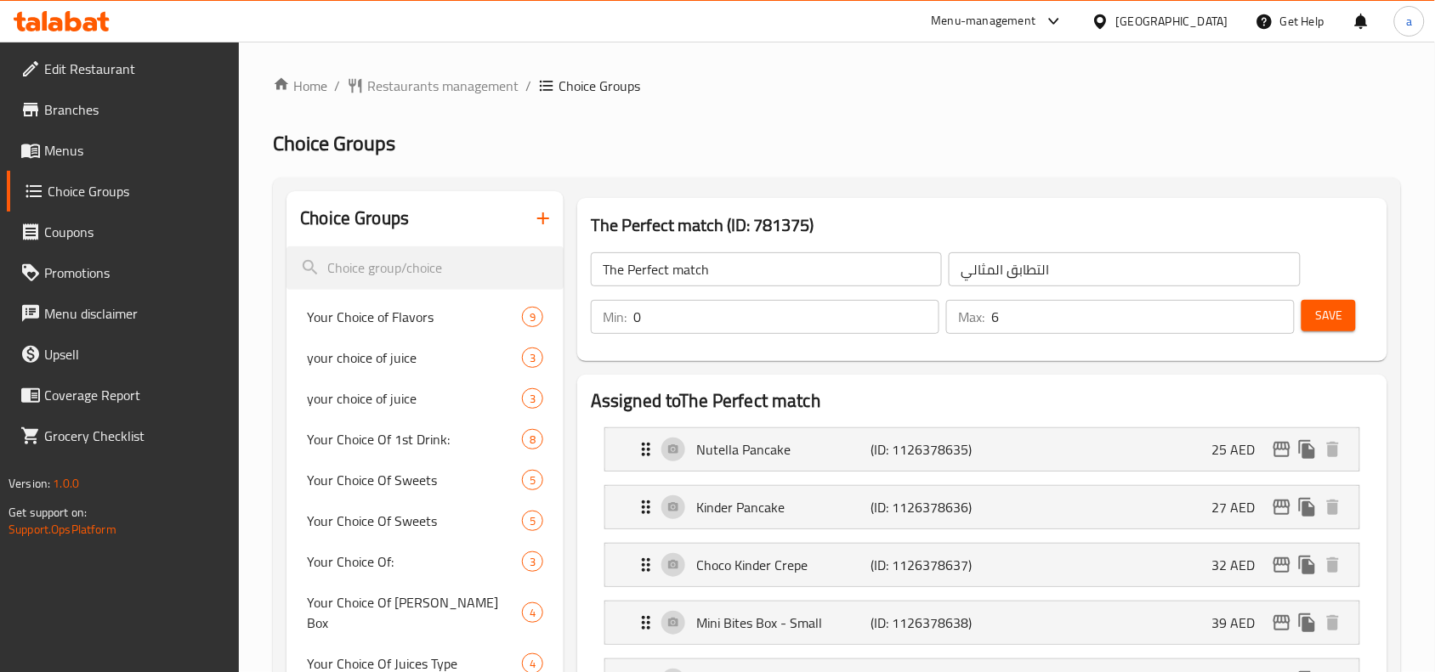
click at [450, 90] on span "Restaurants management" at bounding box center [442, 86] width 151 height 20
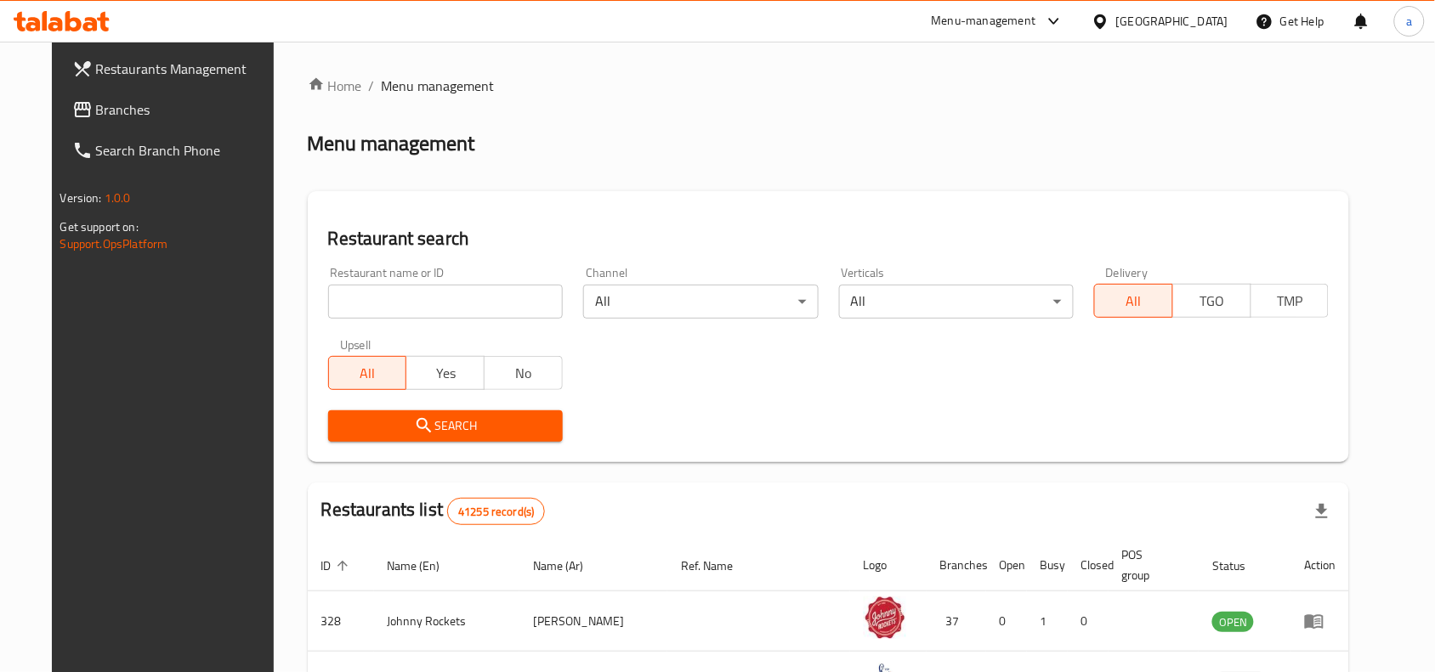
click at [122, 109] on span "Branches" at bounding box center [187, 109] width 182 height 20
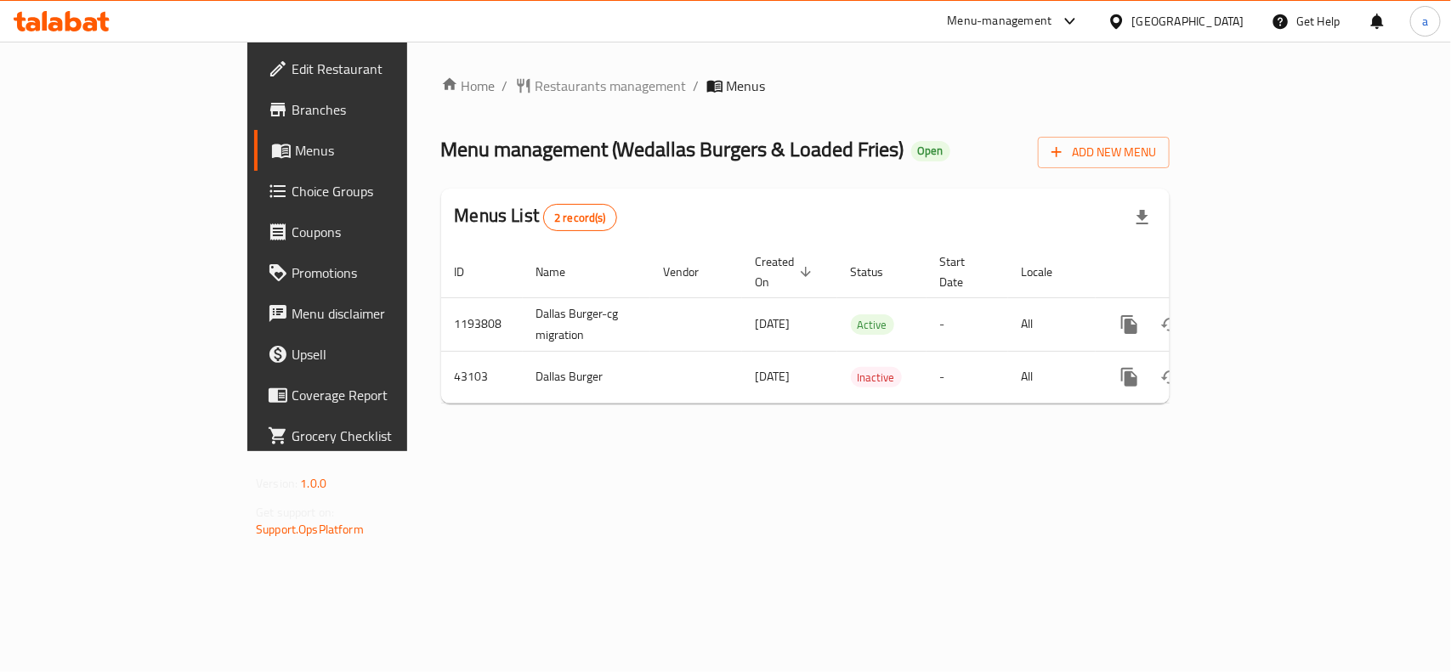
click at [1137, 21] on div "[GEOGRAPHIC_DATA]" at bounding box center [1188, 21] width 112 height 19
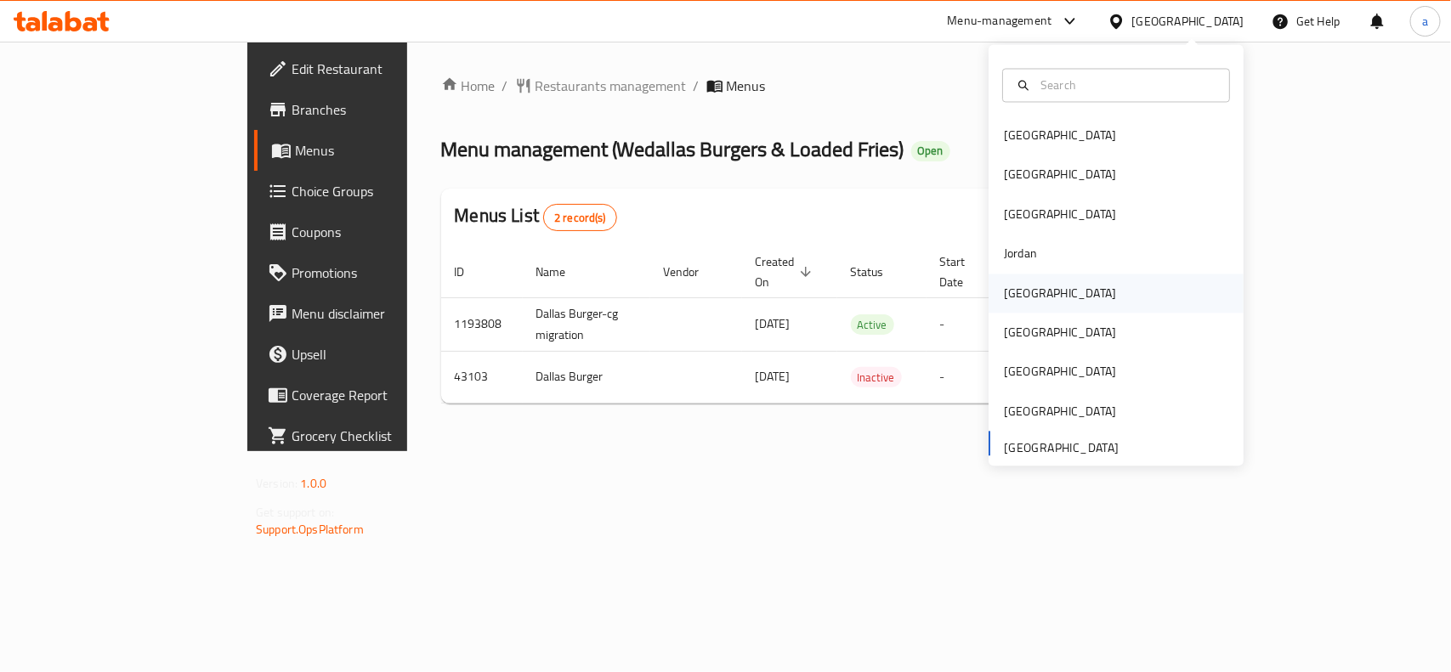
click at [1020, 291] on div "[GEOGRAPHIC_DATA]" at bounding box center [1060, 293] width 112 height 19
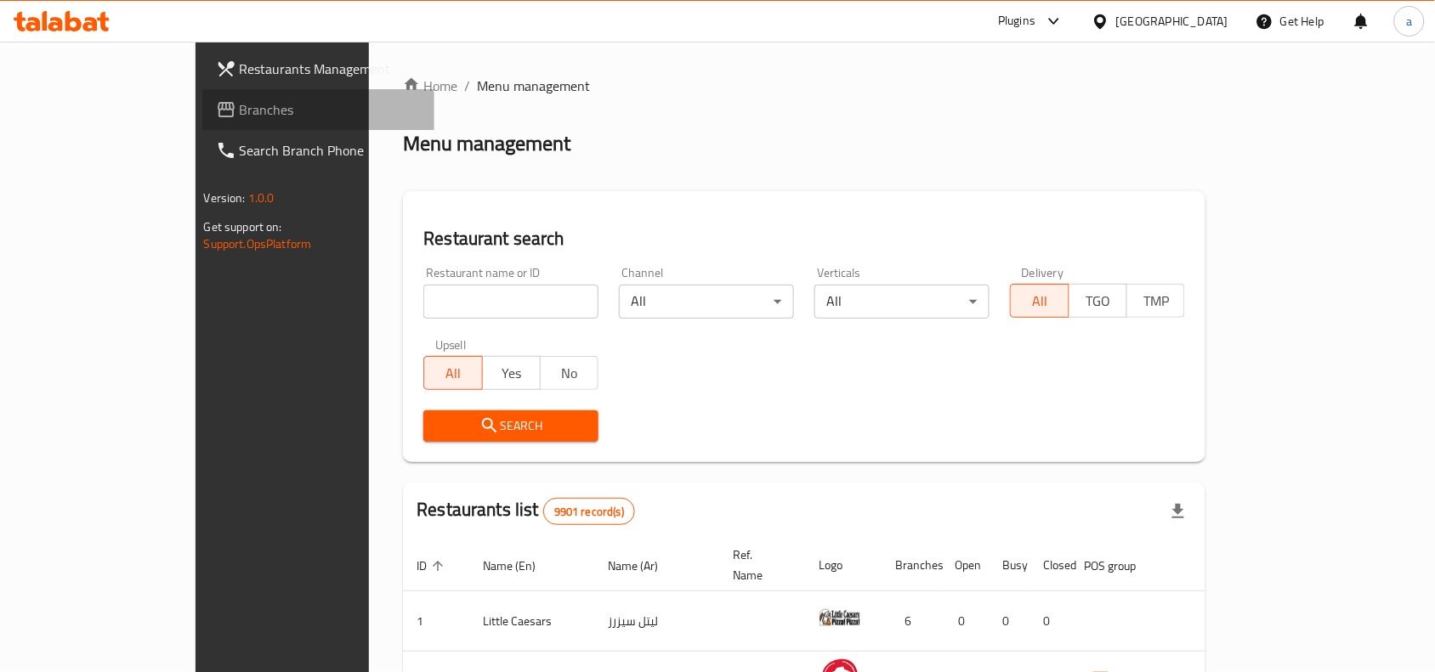
click at [240, 107] on span "Branches" at bounding box center [331, 109] width 182 height 20
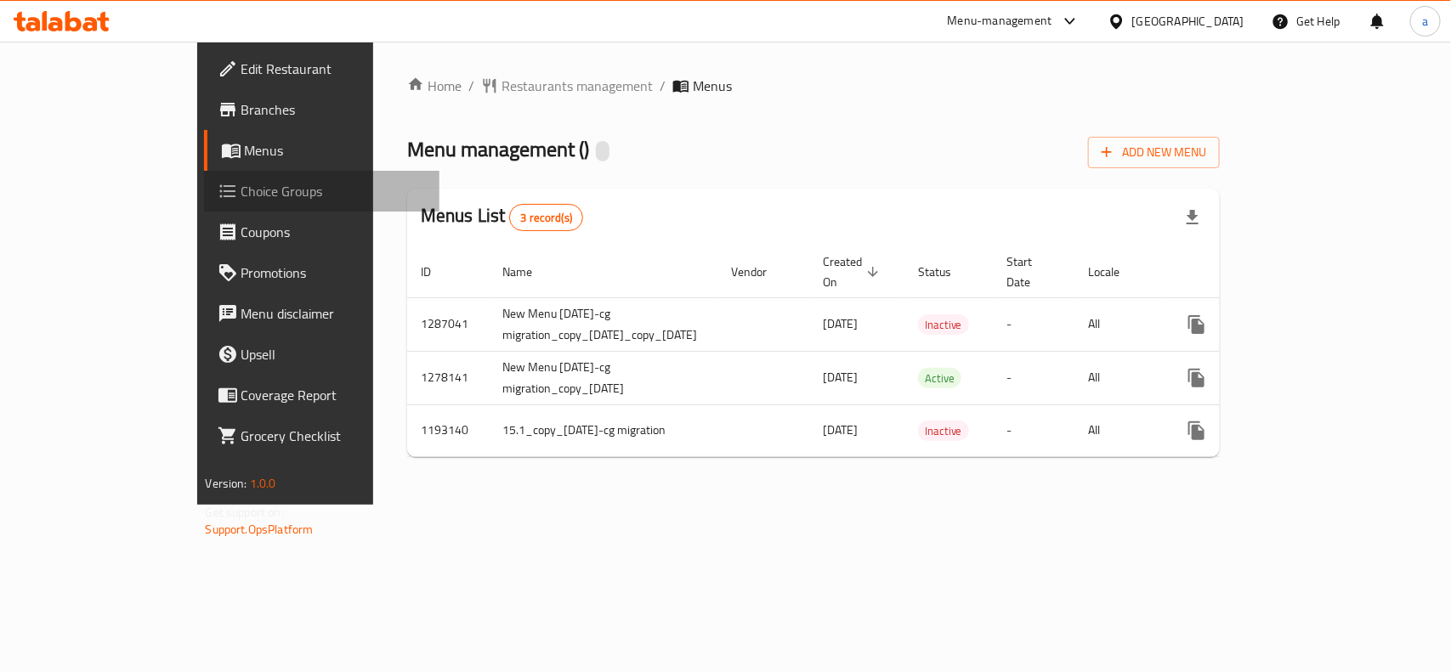
click at [241, 196] on span "Choice Groups" at bounding box center [333, 191] width 184 height 20
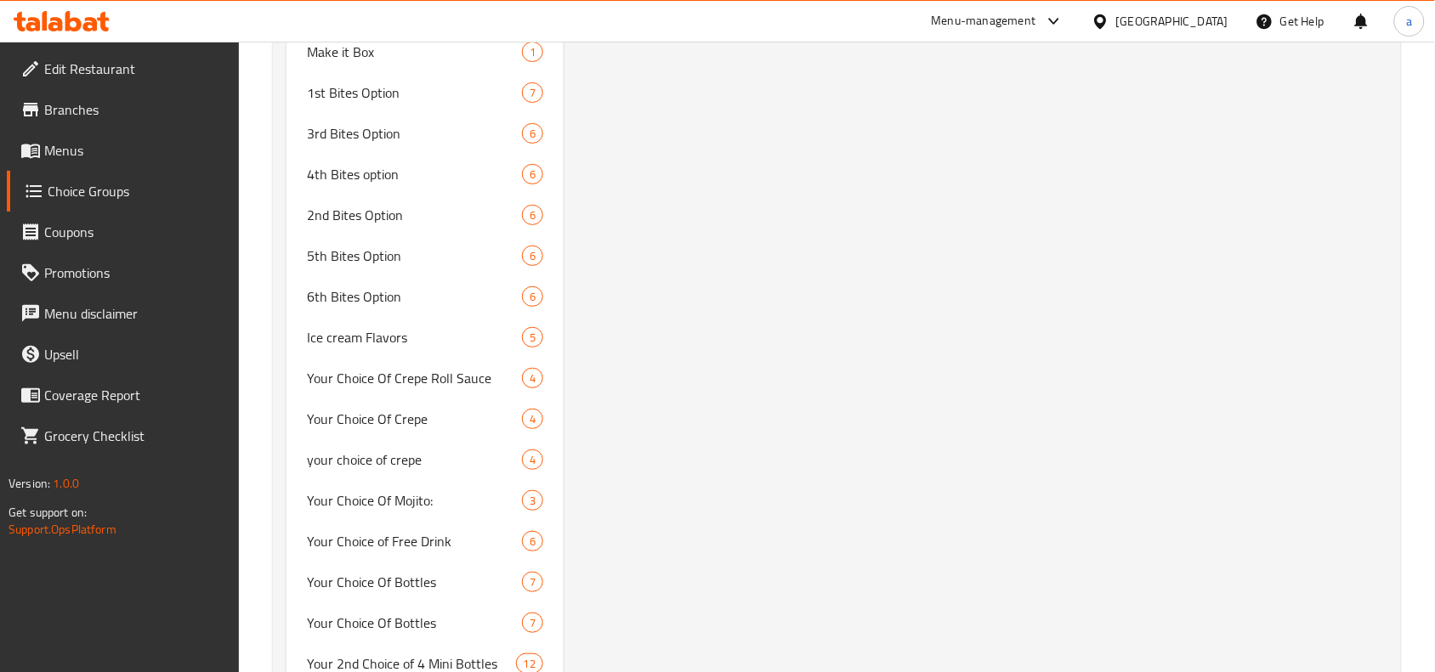
scroll to position [7967, 0]
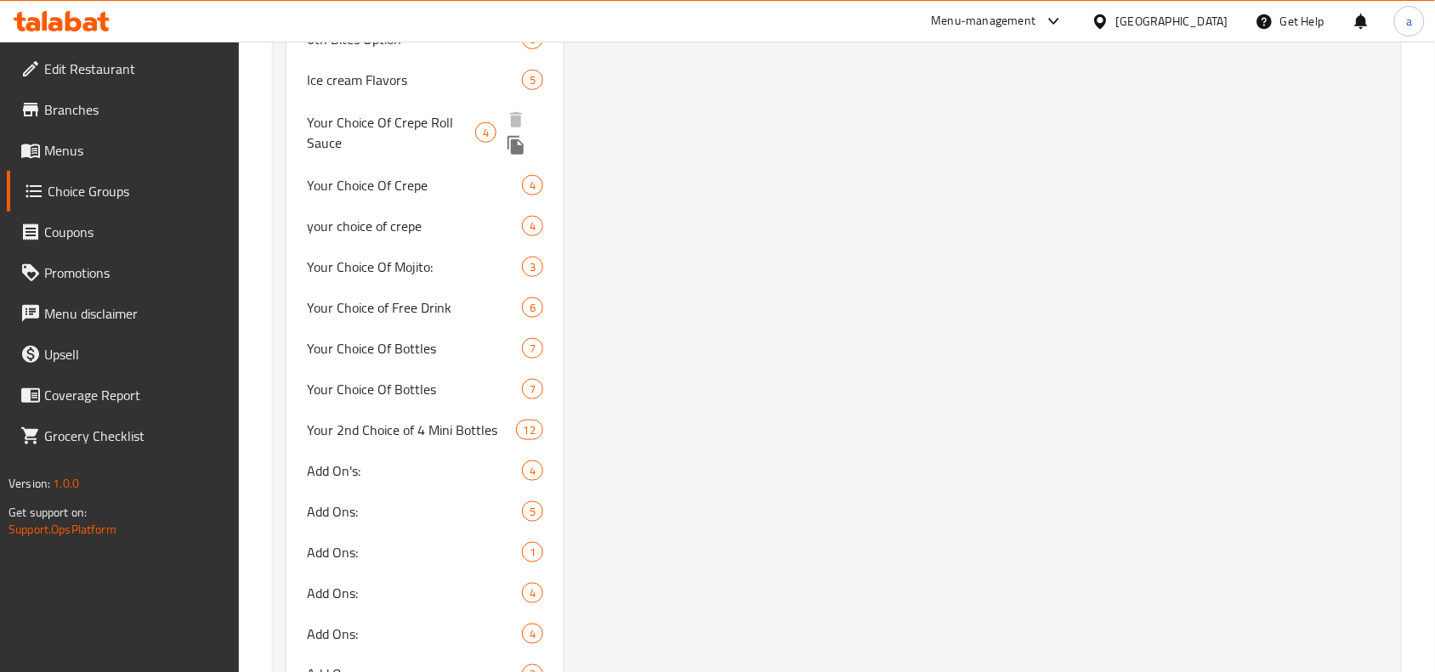
click at [401, 123] on span "Your Choice Of Crepe Roll Sauce" at bounding box center [391, 132] width 168 height 41
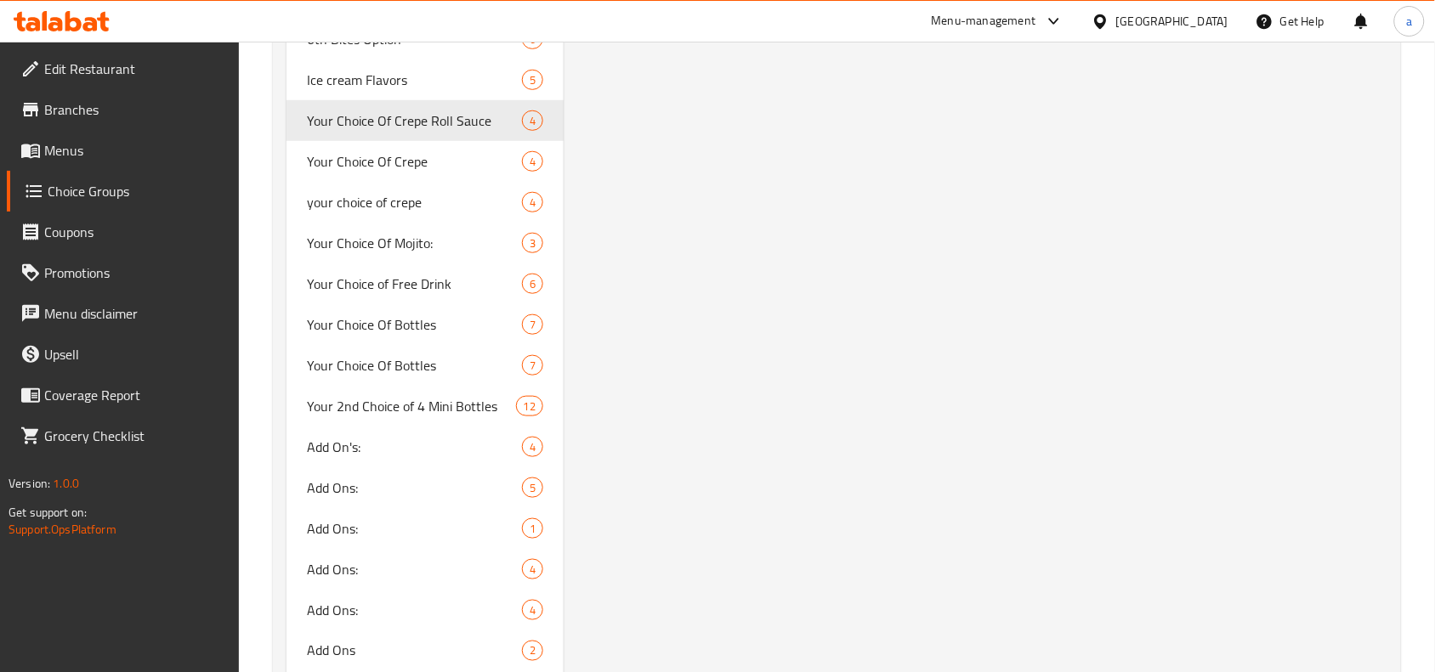
type input "Your Choice Of Crepe Roll Sauce"
type input "اختيارك من صلصة كريب رول"
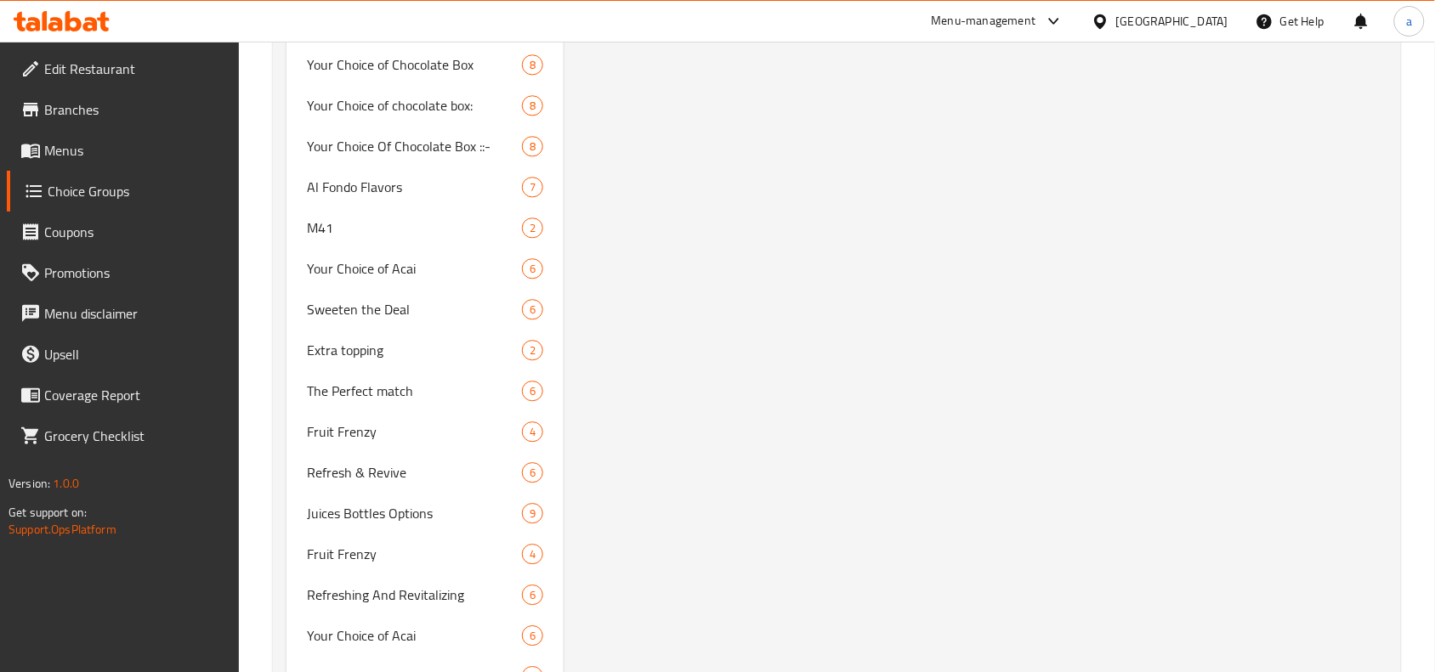
scroll to position [2930, 0]
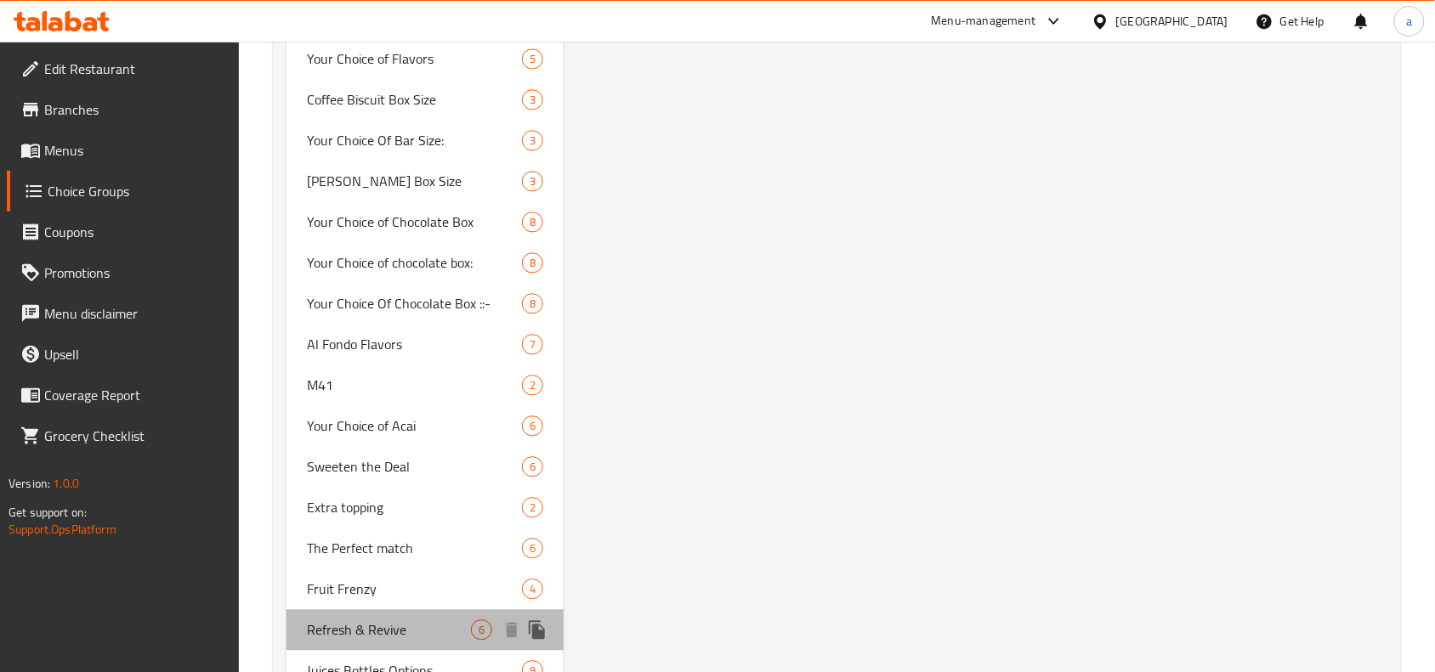
click at [333, 609] on div "Refresh & Revive 6" at bounding box center [424, 629] width 277 height 41
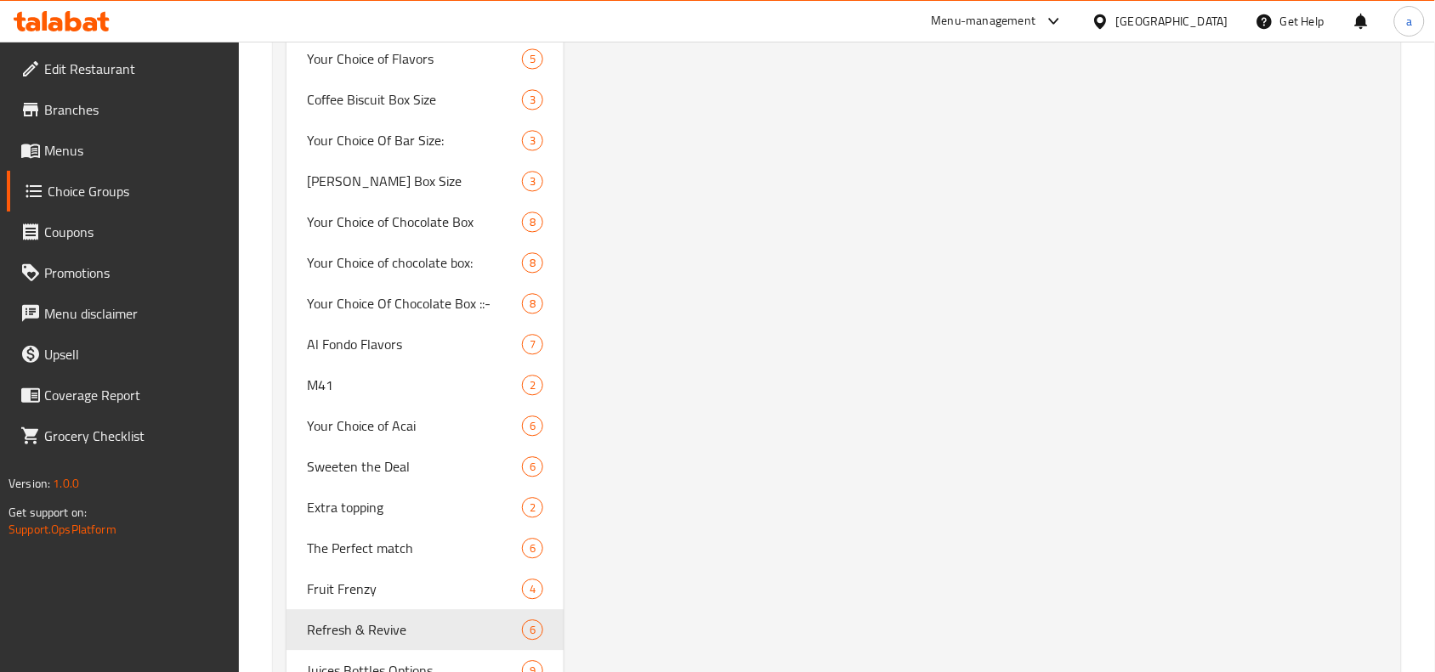
type input "Refresh & Revive"
type input "ينعش وإحياء"
type input "0"
type input "6"
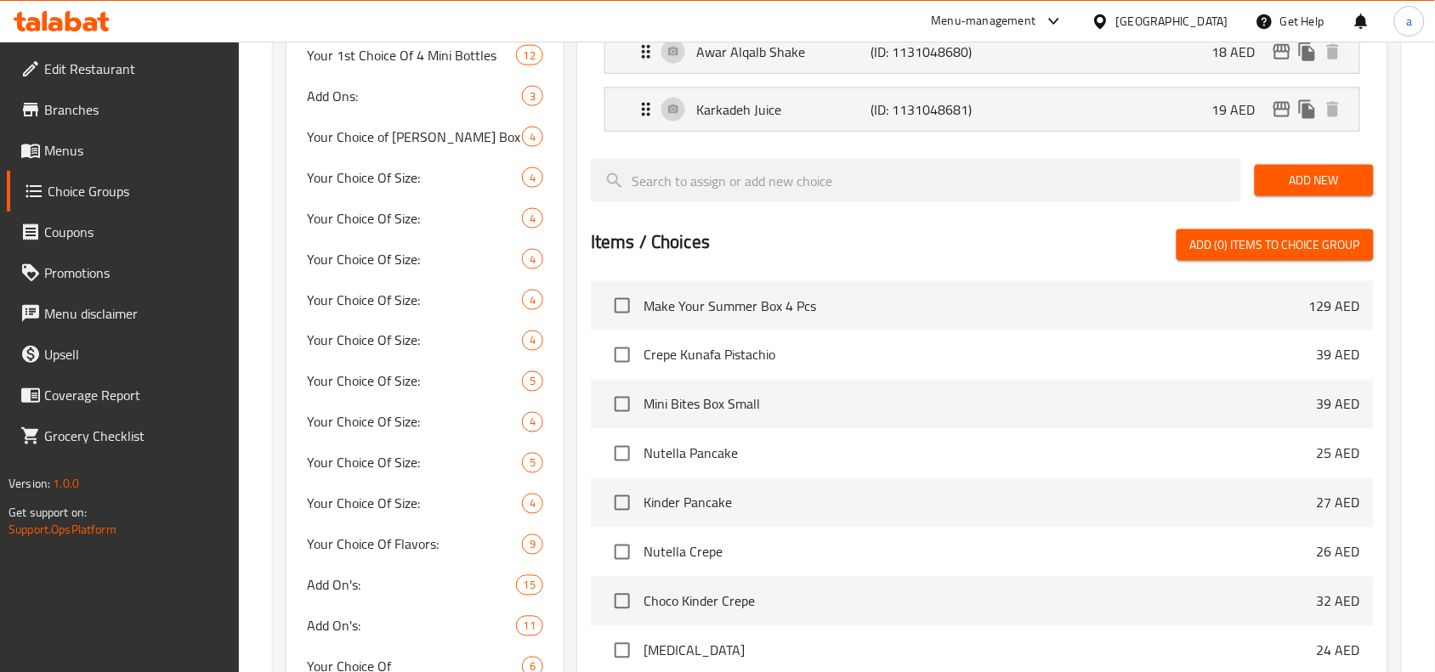
scroll to position [381, 0]
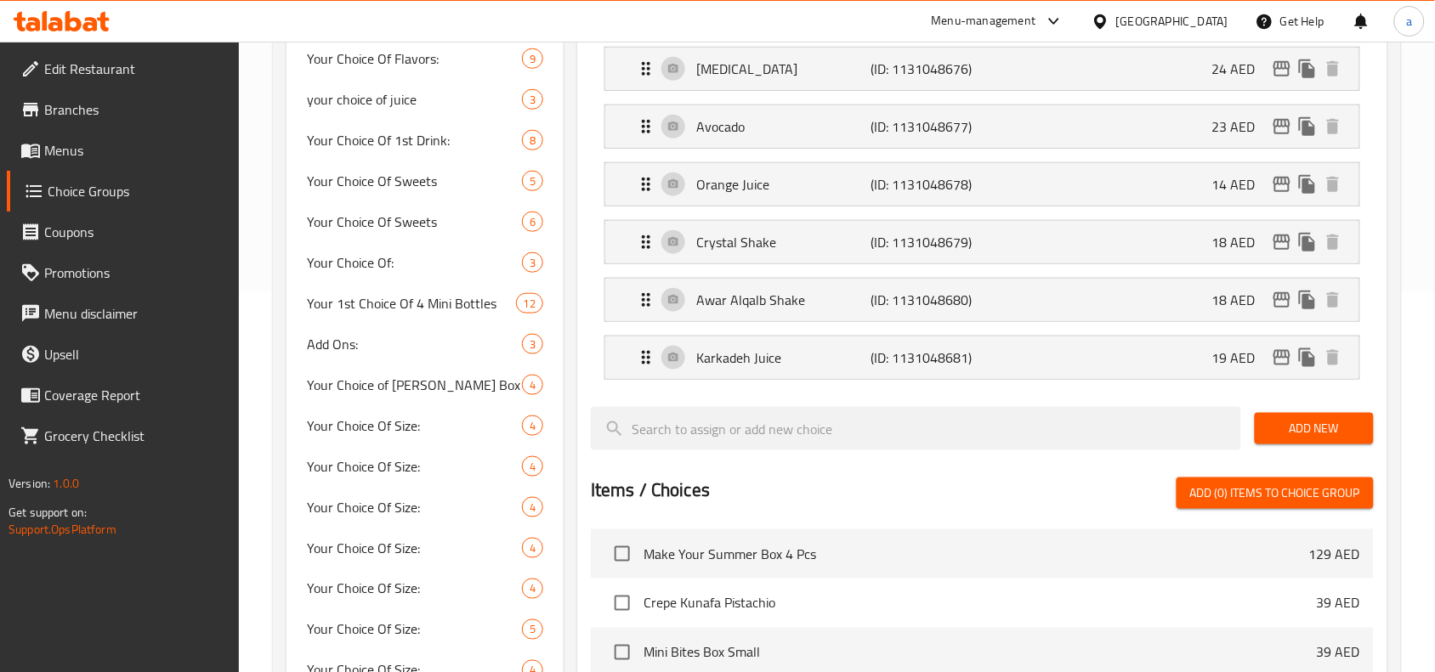
click at [150, 146] on span "Menus" at bounding box center [135, 150] width 182 height 20
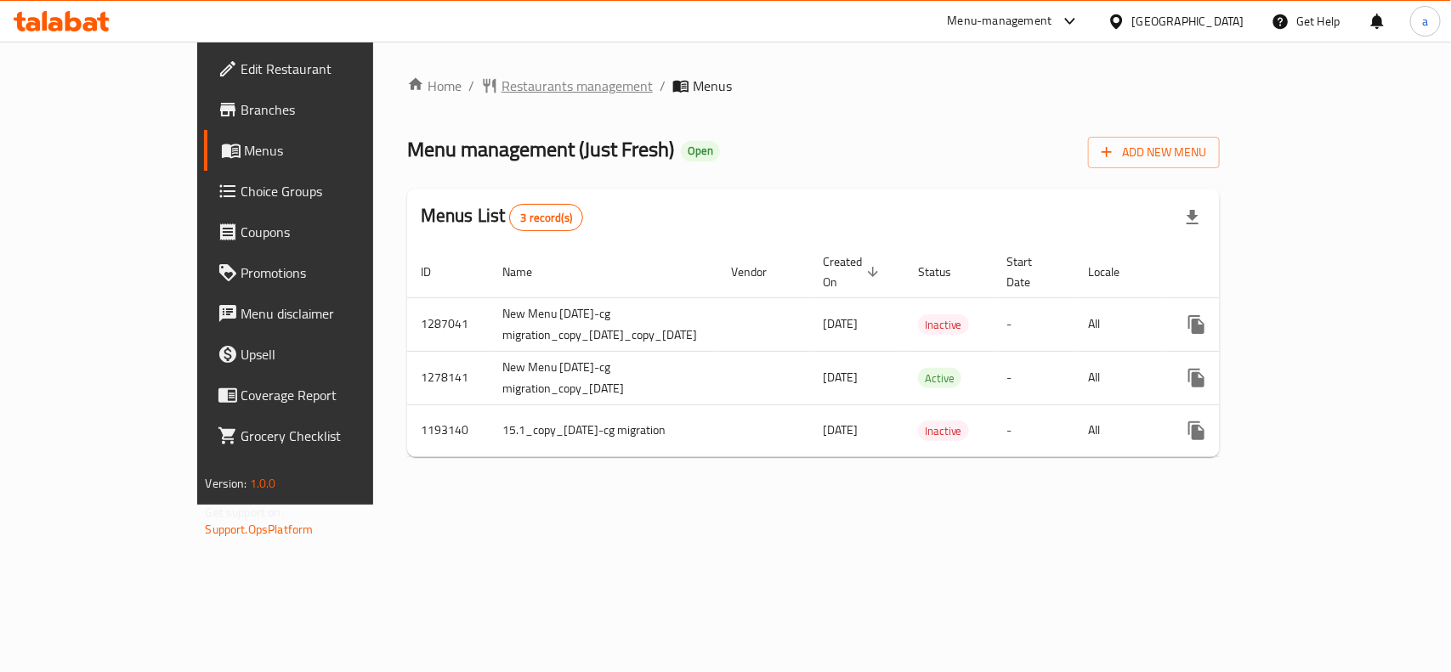
click at [501, 82] on span "Restaurants management" at bounding box center [576, 86] width 151 height 20
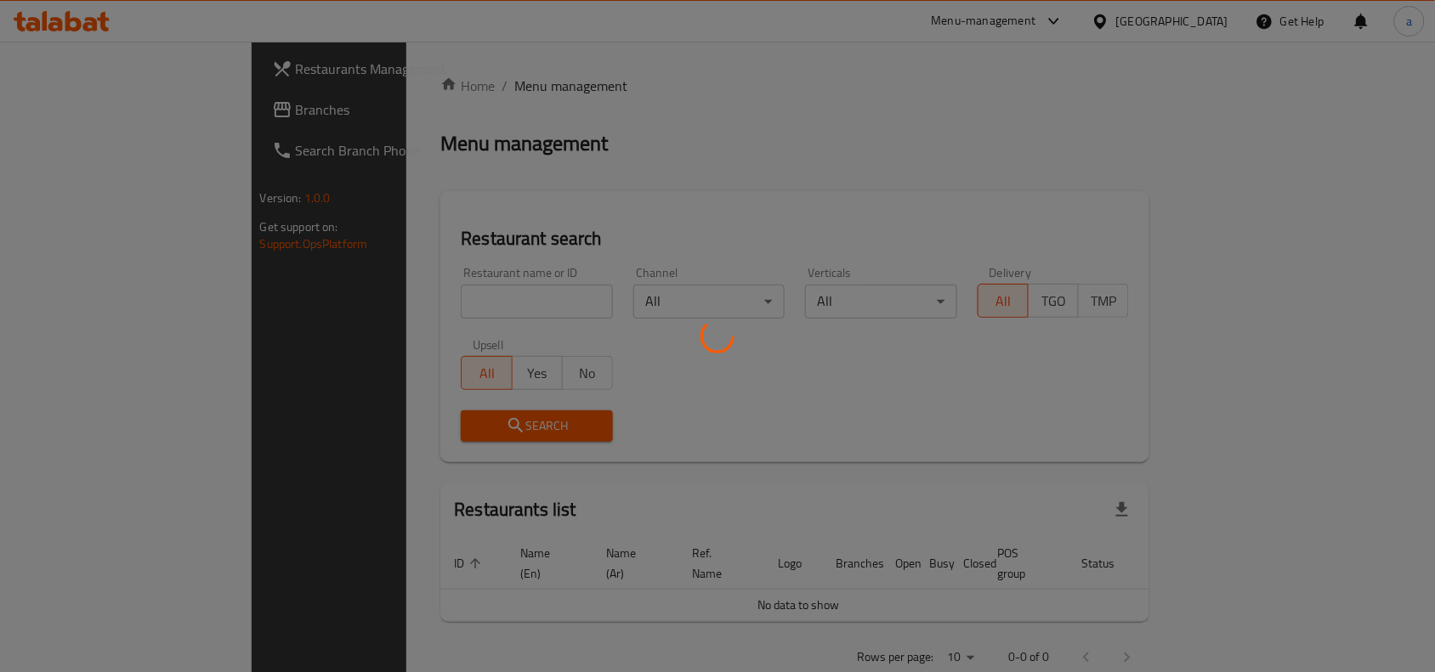
click at [408, 295] on div at bounding box center [717, 336] width 1435 height 672
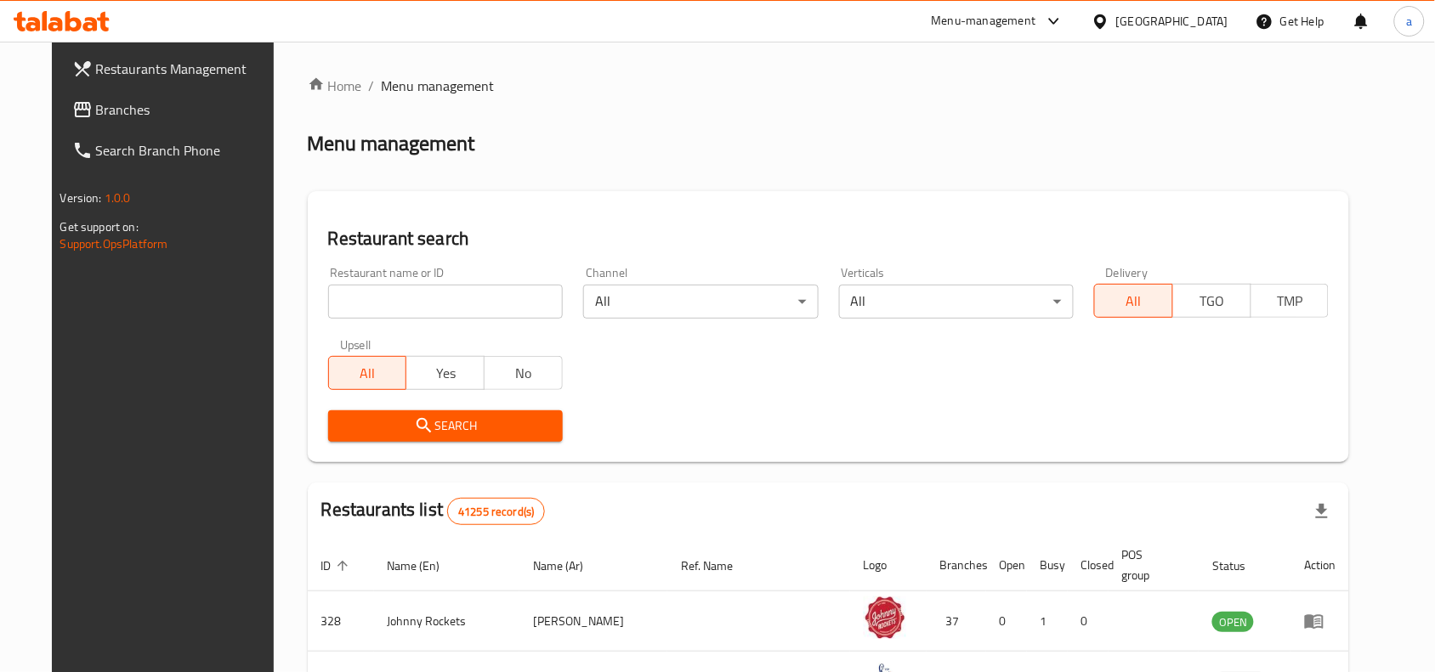
click at [405, 303] on input "search" at bounding box center [445, 302] width 235 height 34
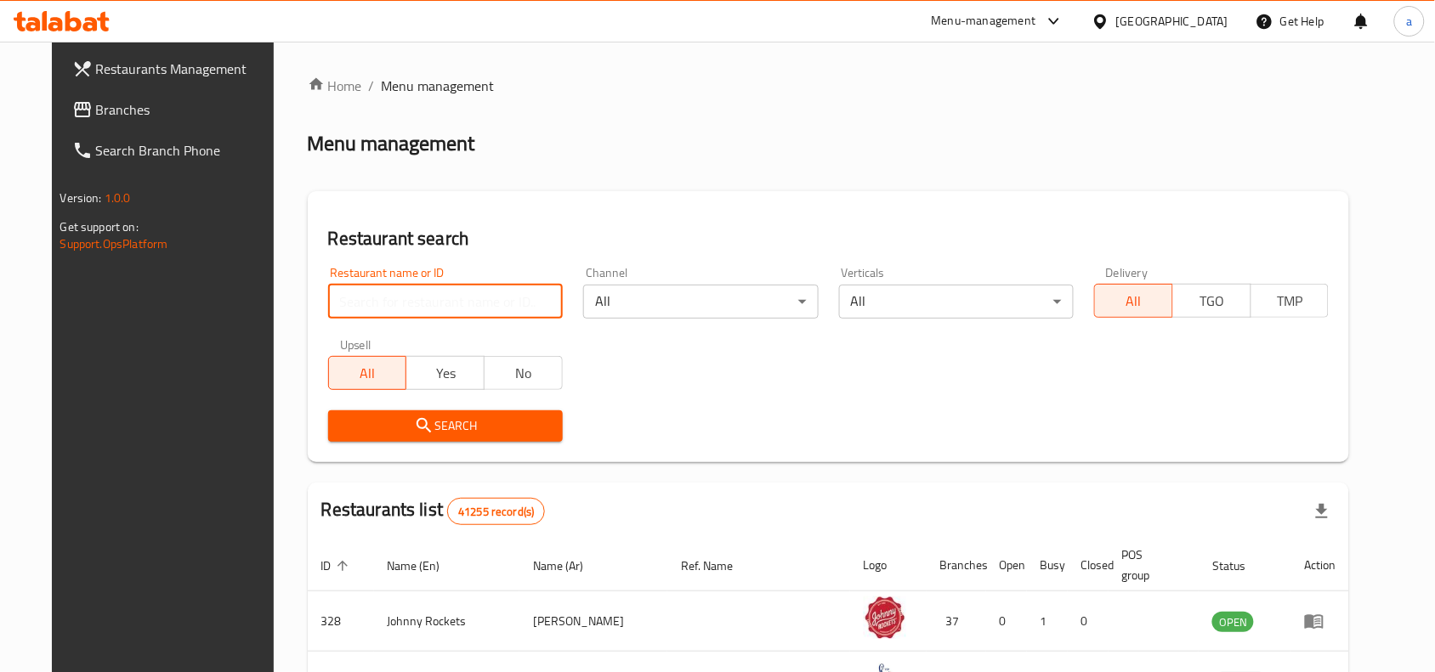
paste input "9027"
type input "9027"
click button "Search" at bounding box center [445, 425] width 235 height 31
